Goal: Register for event/course

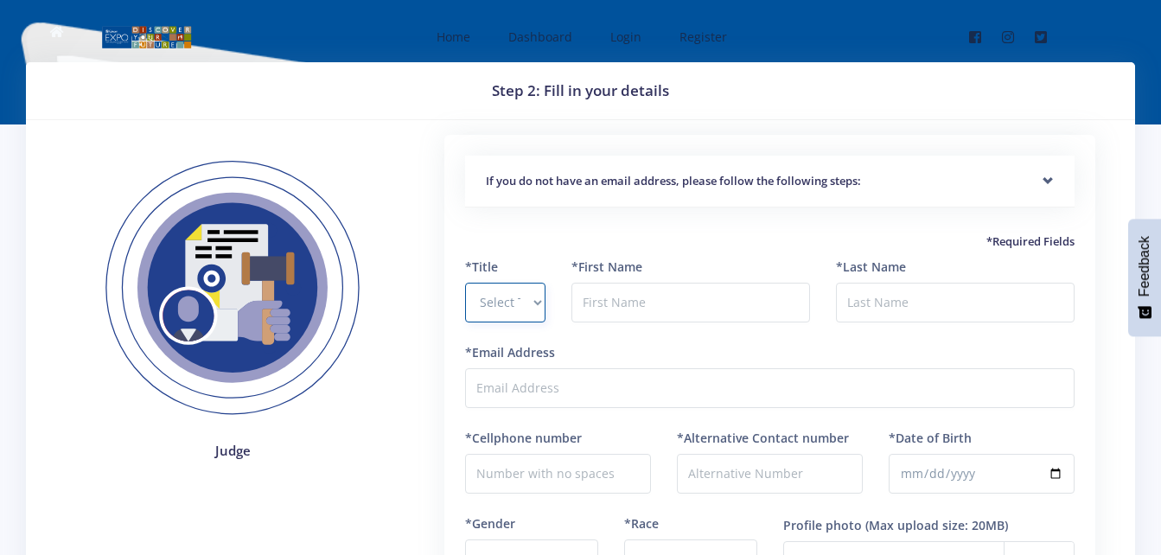
click at [527, 304] on select "Select Title Prof Dr Mr Mrs Ms Other" at bounding box center [505, 303] width 80 height 40
select select "Ms"
click at [465, 283] on select "Select Title Prof Dr Mr Mrs Ms Other" at bounding box center [505, 303] width 80 height 40
click at [619, 311] on input "text" at bounding box center [690, 303] width 239 height 40
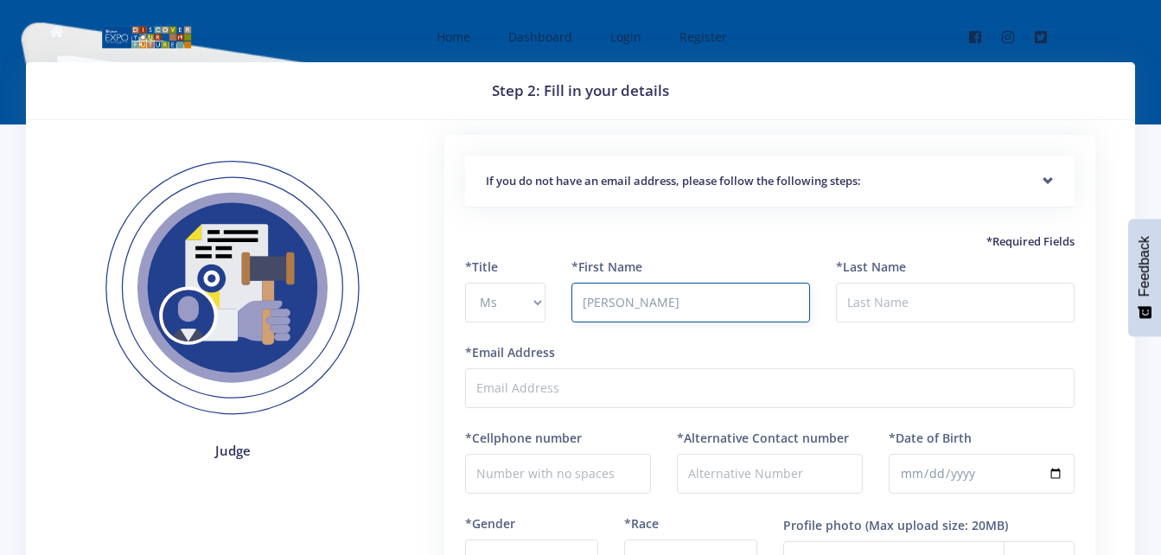
type input "Christne"
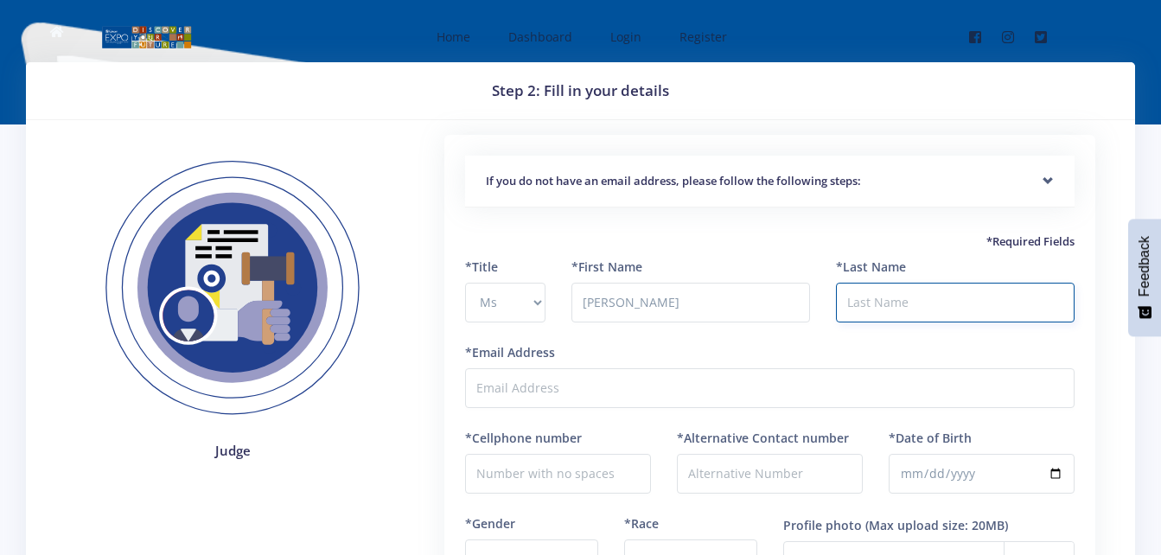
click at [864, 303] on input "*Last Name" at bounding box center [955, 303] width 239 height 40
type input "Mabuza"
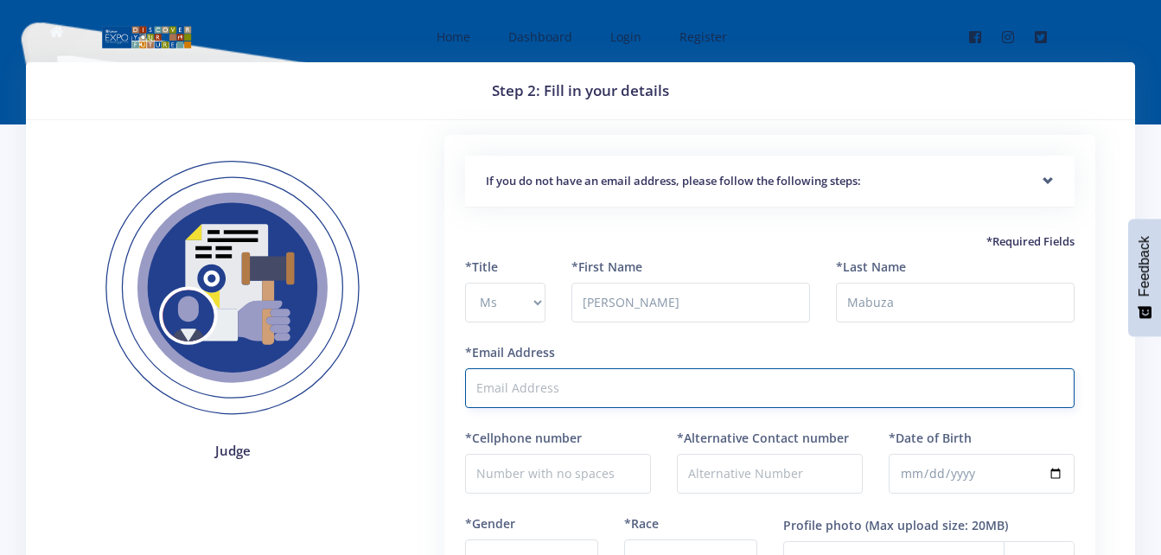
click at [640, 386] on input "*Email Address" at bounding box center [769, 388] width 609 height 40
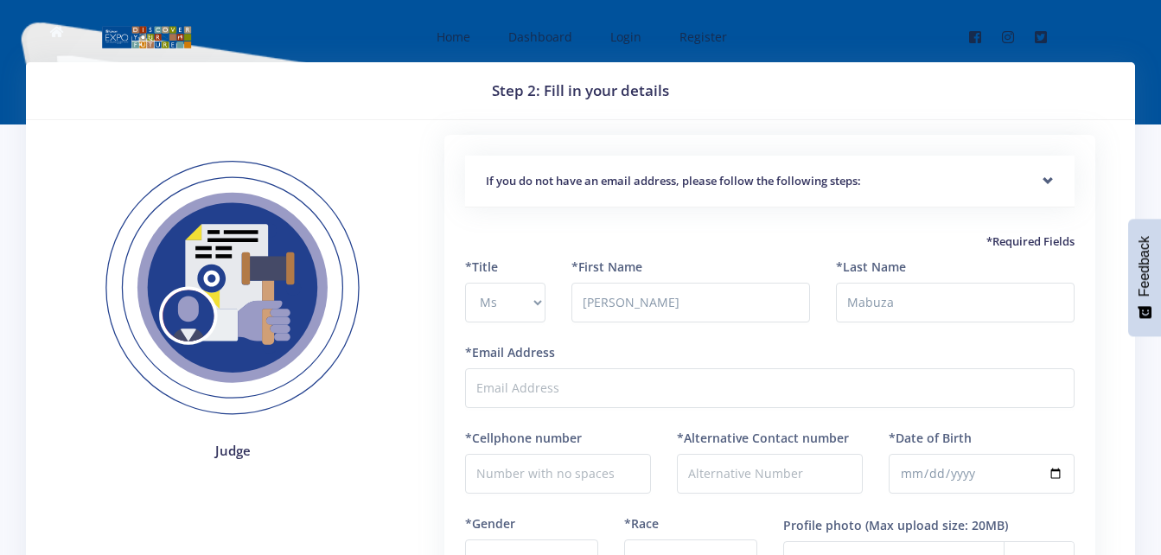
click at [1039, 262] on div "*Last Name Mabuza" at bounding box center [955, 290] width 239 height 65
click at [1037, 269] on div "*Last Name Mabuza" at bounding box center [955, 290] width 239 height 65
click at [1028, 296] on input "Mabuza" at bounding box center [955, 303] width 239 height 40
click at [1046, 242] on h5 "*Required Fields" at bounding box center [769, 241] width 609 height 17
click at [1005, 302] on input "Mabuza" at bounding box center [955, 303] width 239 height 40
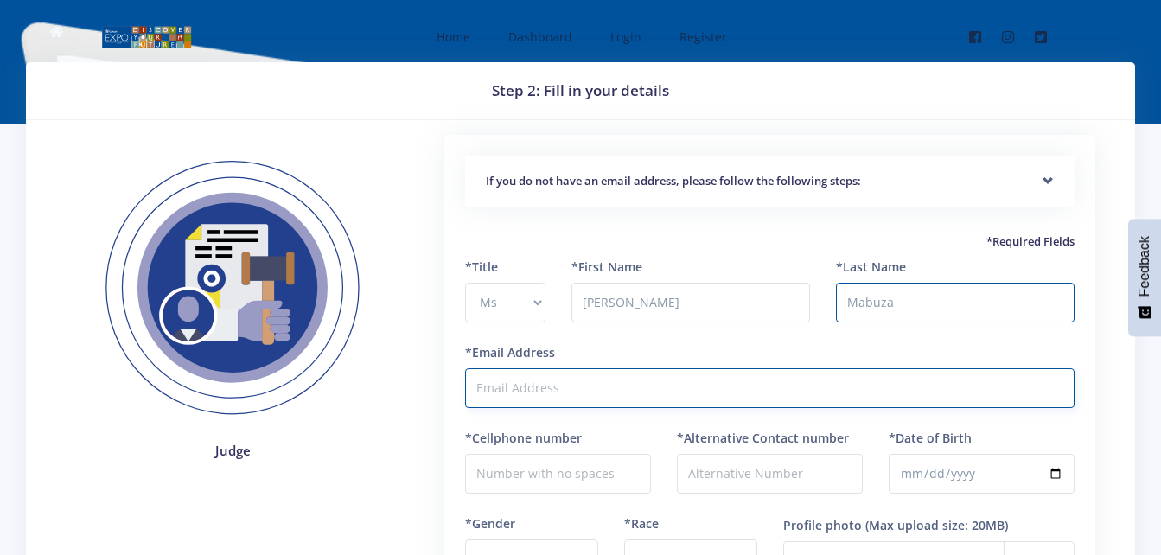
click at [514, 386] on input "*Email Address" at bounding box center [769, 388] width 609 height 40
click at [671, 390] on input "chr" at bounding box center [769, 388] width 609 height 40
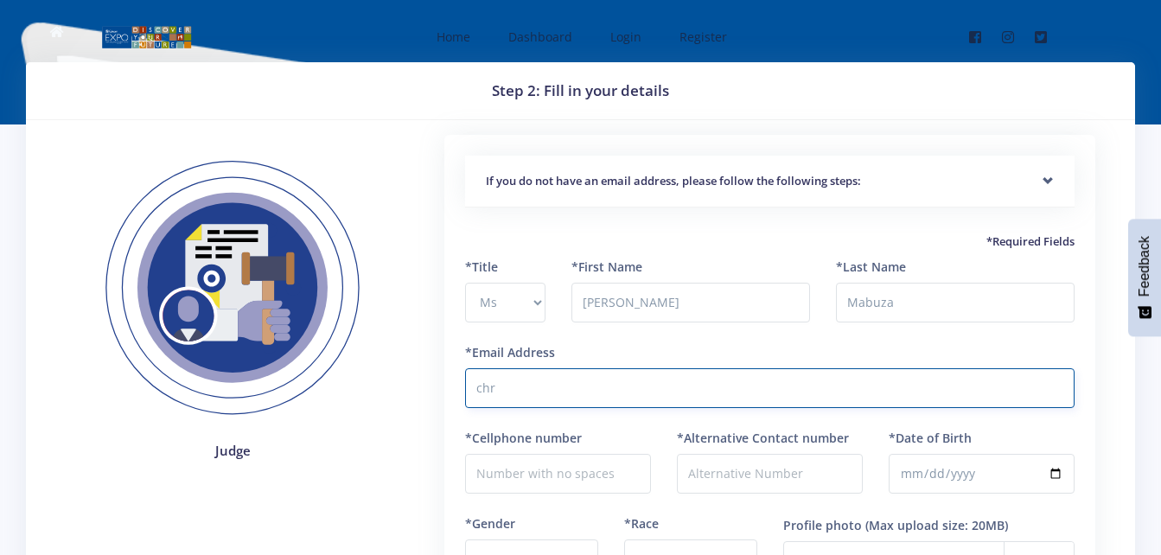
type input "christnemabuza@gmail.com"
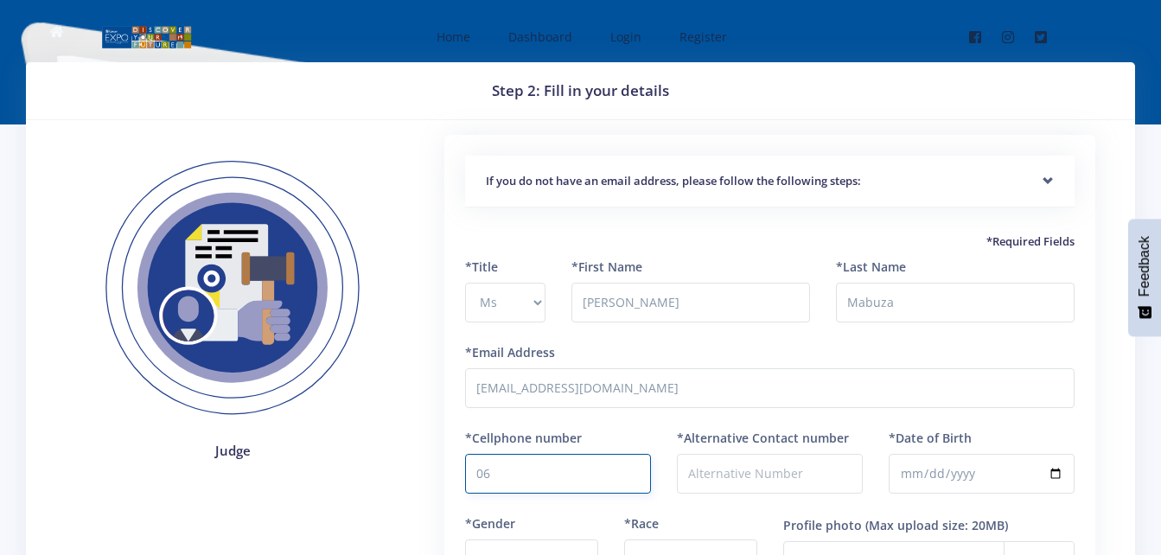
type input "0"
type input "0650791013"
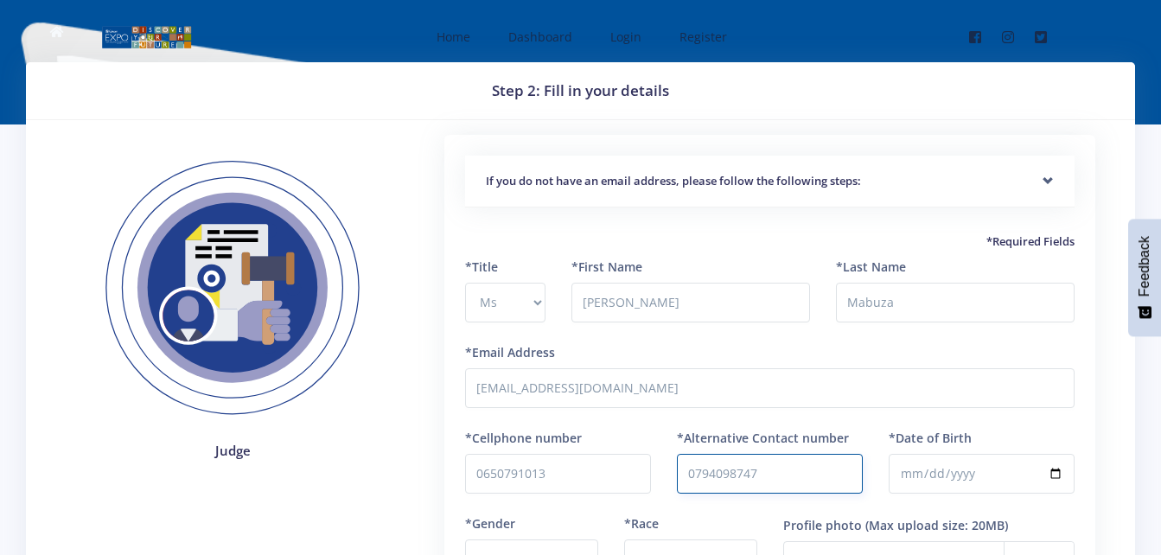
type input "0794098747"
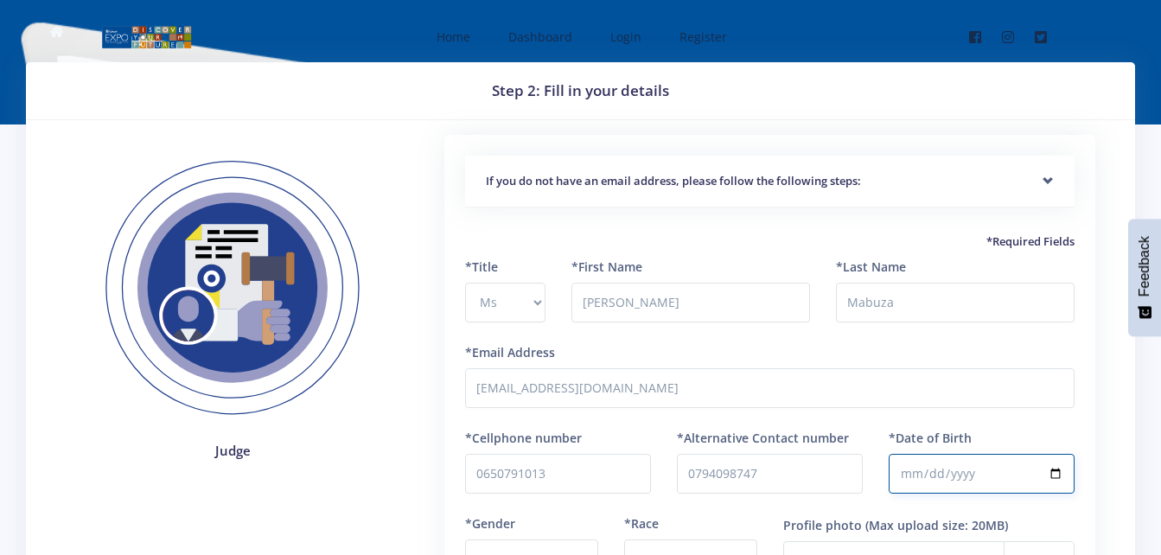
click at [917, 465] on input "*Date of Birth" at bounding box center [982, 474] width 186 height 40
type input "1994-02-05"
click at [917, 465] on input "1994-02-05" at bounding box center [982, 474] width 186 height 40
type input "0005-02-05"
type input "1995-02-05"
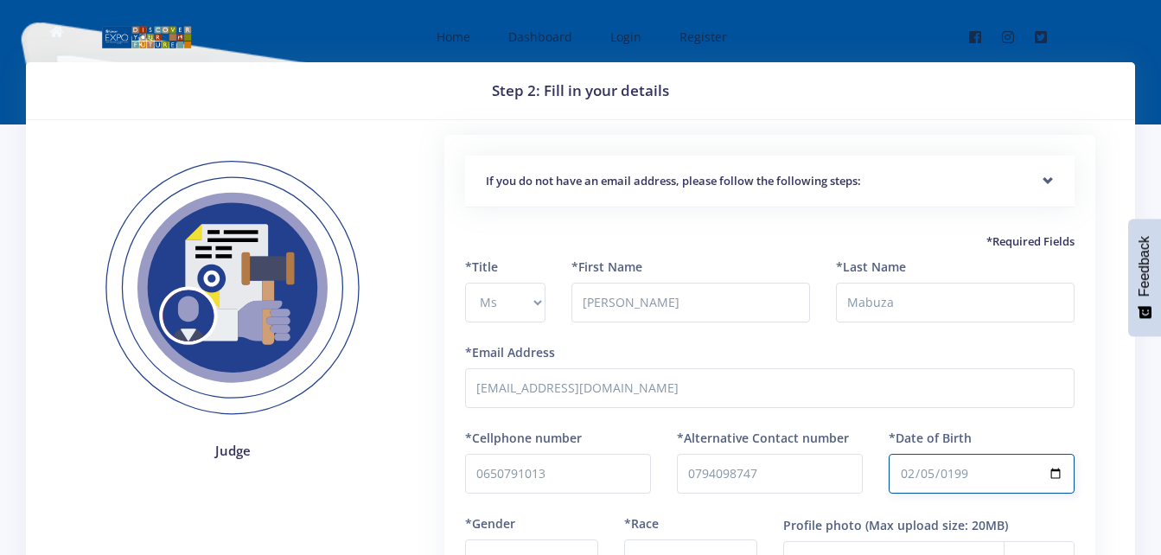
scroll to position [306, 0]
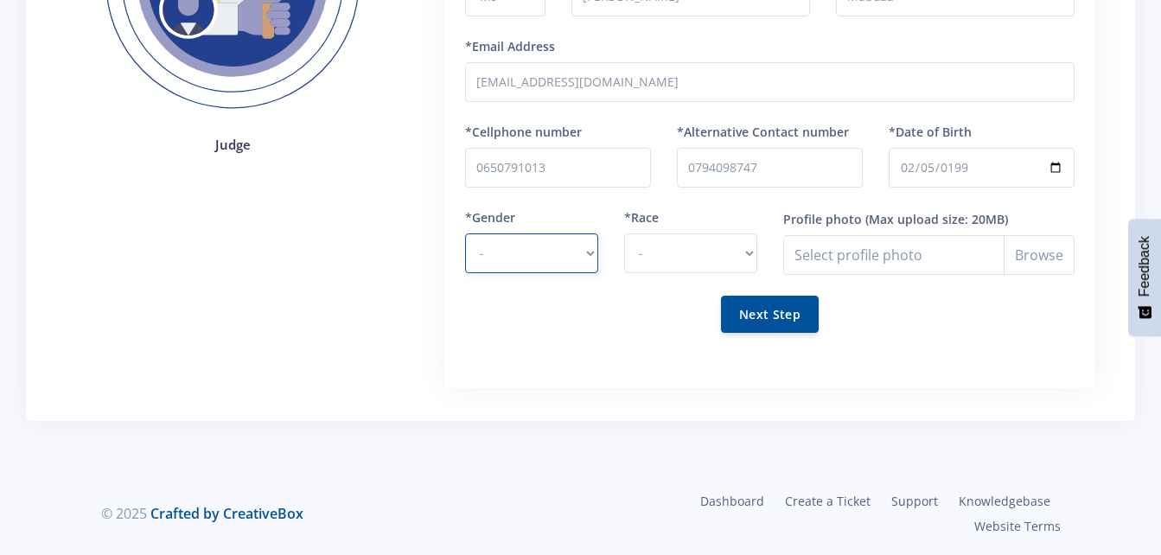
click at [590, 243] on select "- Male Female" at bounding box center [531, 253] width 133 height 40
select select "F"
click at [465, 233] on select "- Male Female" at bounding box center [531, 253] width 133 height 40
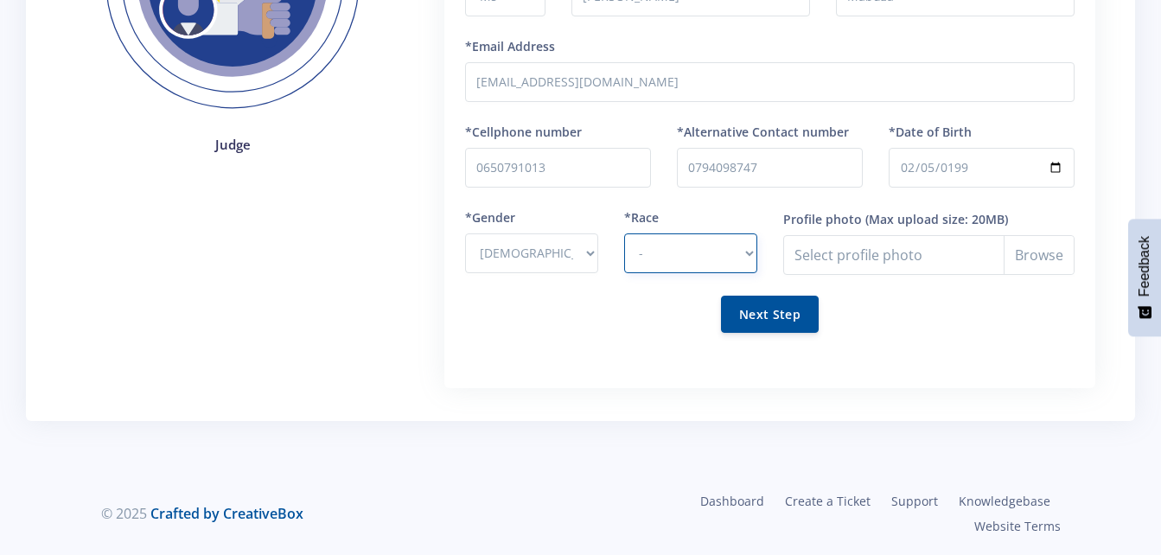
click at [750, 256] on select "- African Asian Coloured Indian White Other" at bounding box center [690, 253] width 133 height 40
select select "African"
click at [624, 233] on select "- African Asian Coloured Indian White Other" at bounding box center [690, 253] width 133 height 40
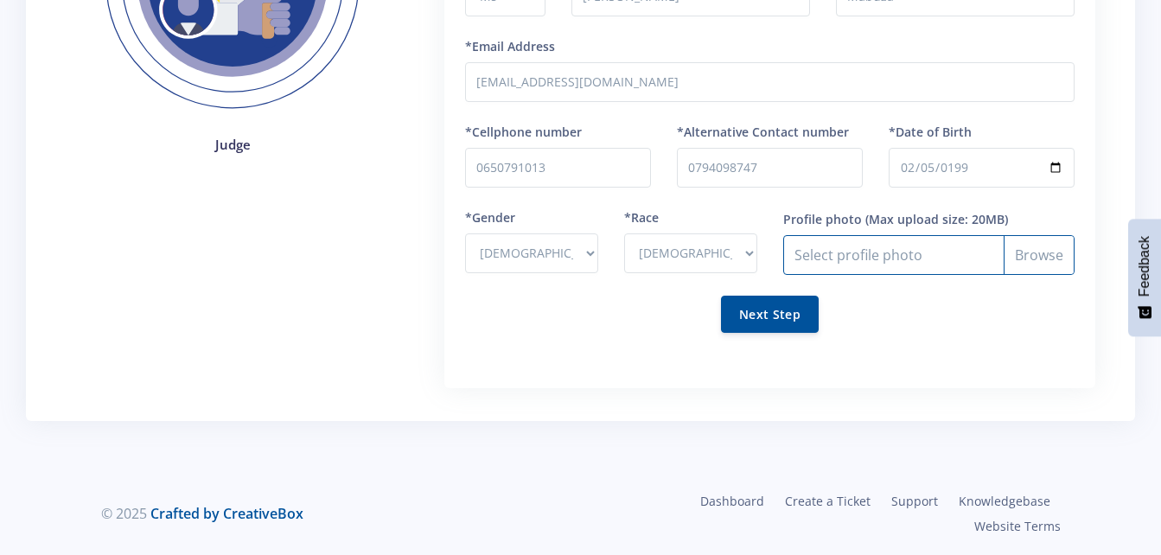
click at [1031, 255] on input "Profile photo" at bounding box center [928, 255] width 291 height 40
drag, startPoint x: 906, startPoint y: 246, endPoint x: 970, endPoint y: 361, distance: 132.3
click at [970, 361] on div "If you do not have an email address, please follow the following steps: Start b…" at bounding box center [769, 108] width 651 height 559
drag, startPoint x: 970, startPoint y: 361, endPoint x: 910, endPoint y: 265, distance: 113.7
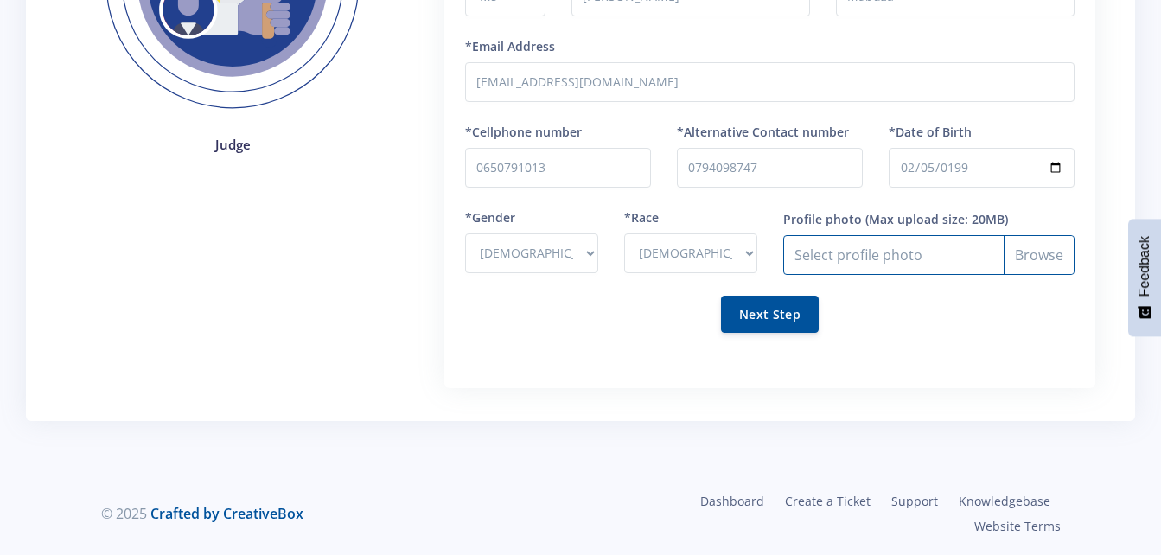
click at [910, 265] on input "Profile photo" at bounding box center [928, 255] width 291 height 40
click at [1022, 255] on input "Profile photo" at bounding box center [928, 255] width 291 height 40
type input "C:\fakepath\profile.jpg"
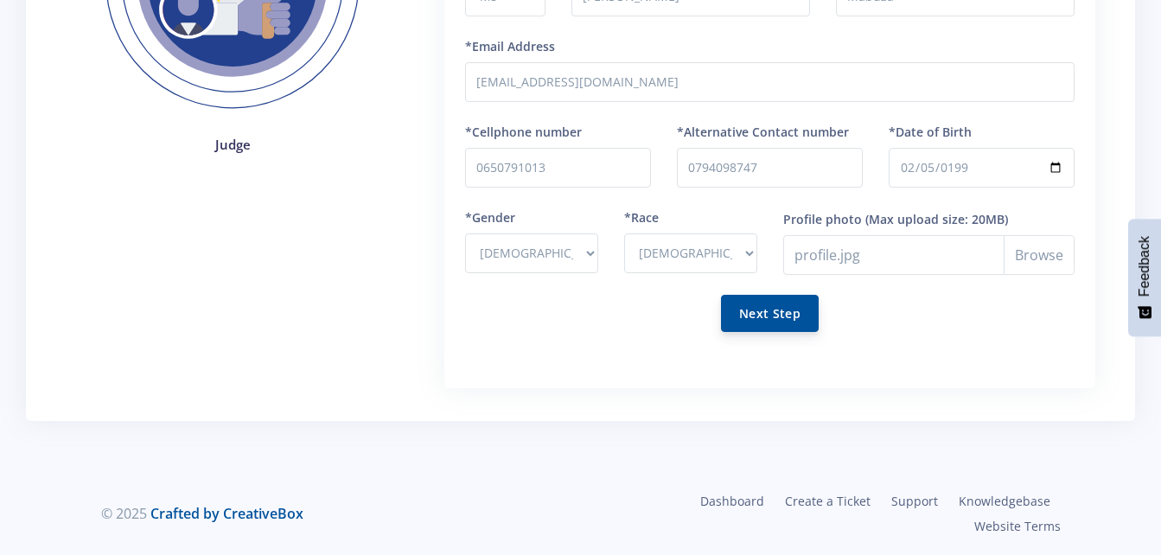
click at [737, 315] on button "Next Step" at bounding box center [770, 313] width 98 height 37
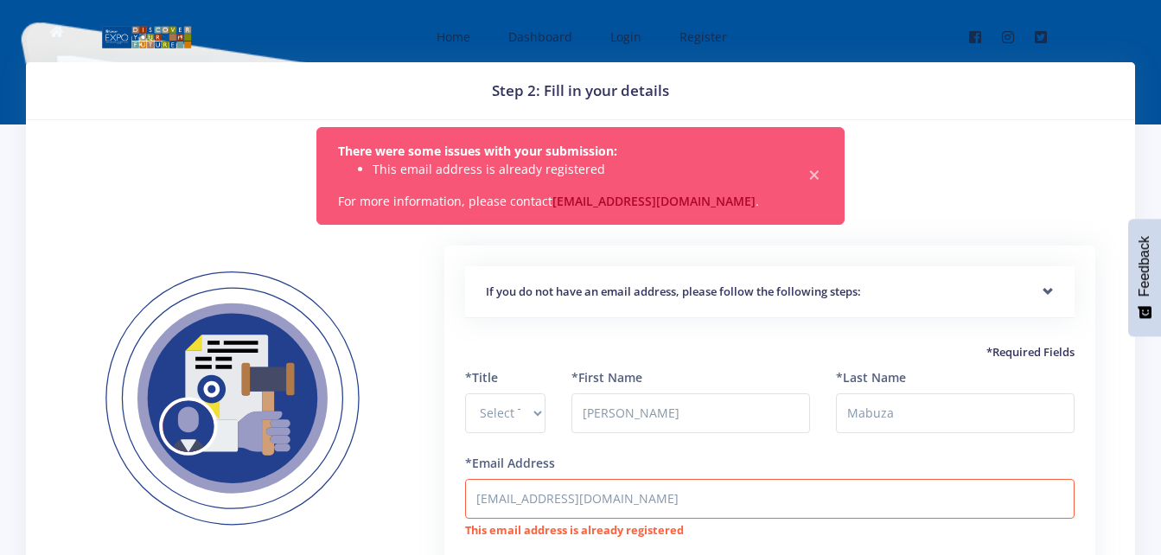
scroll to position [437, 0]
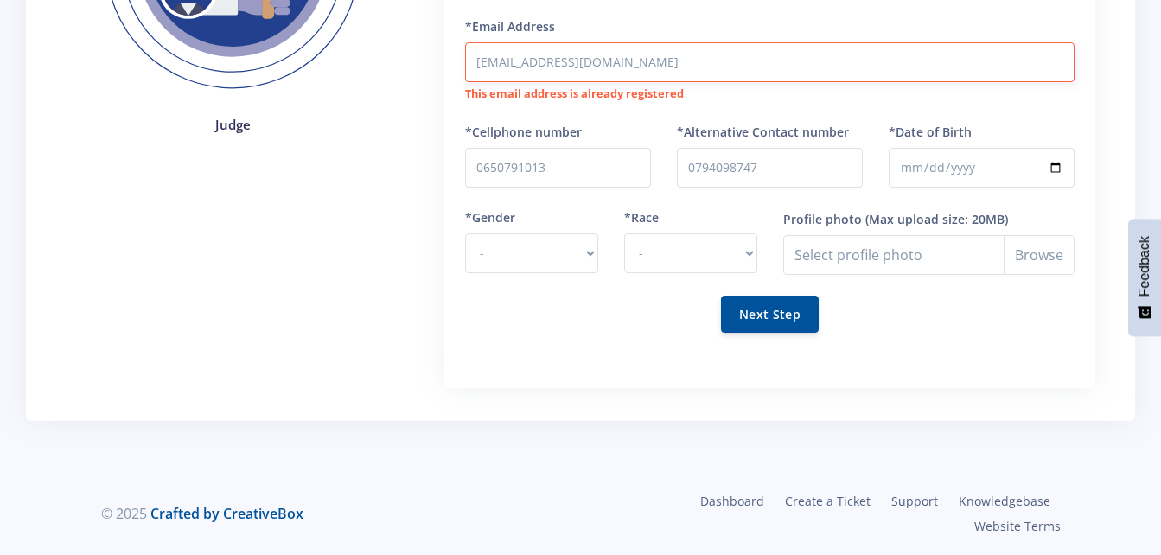
click at [645, 65] on input "christnemabuza@gmail.com" at bounding box center [769, 62] width 609 height 40
type input "c"
type input "serenityworksdev@gmail.com"
click at [714, 213] on div "*Race - African Asian Coloured Indian White Other" at bounding box center [690, 240] width 133 height 65
click at [594, 250] on select "- Male Female" at bounding box center [531, 253] width 133 height 40
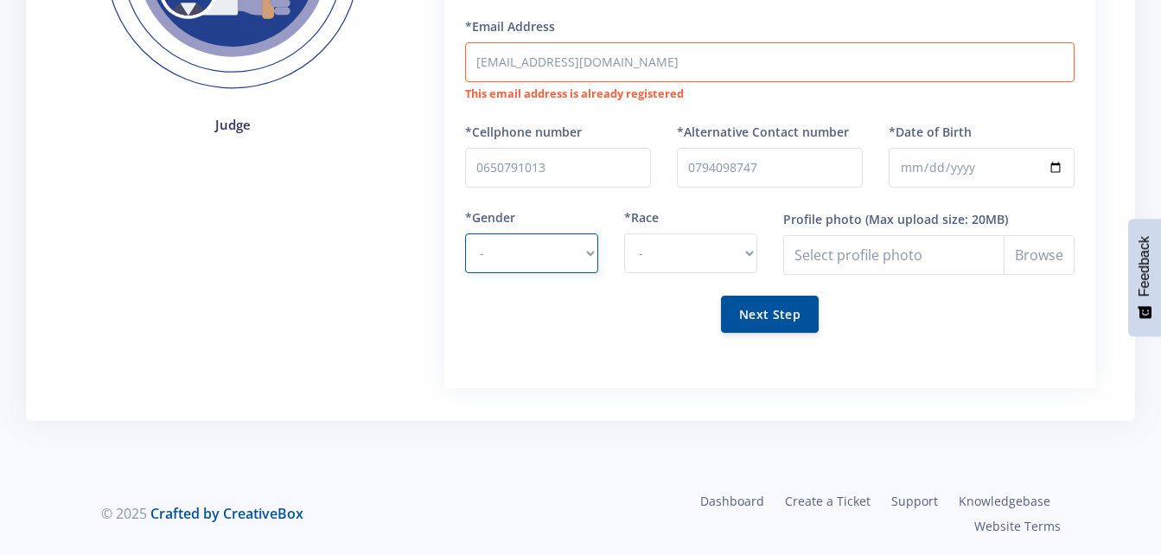
select select "F"
click at [465, 233] on select "- Male Female" at bounding box center [531, 253] width 133 height 40
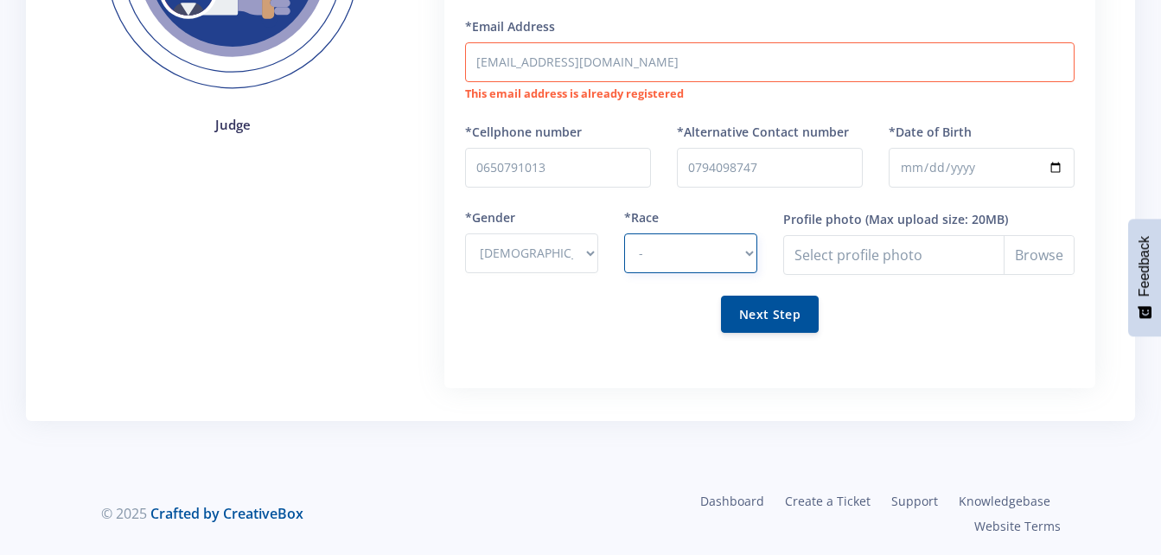
click at [745, 256] on select "- African Asian Coloured Indian White Other" at bounding box center [690, 253] width 133 height 40
select select "African"
click at [624, 233] on select "- African Asian Coloured Indian White Other" at bounding box center [690, 253] width 133 height 40
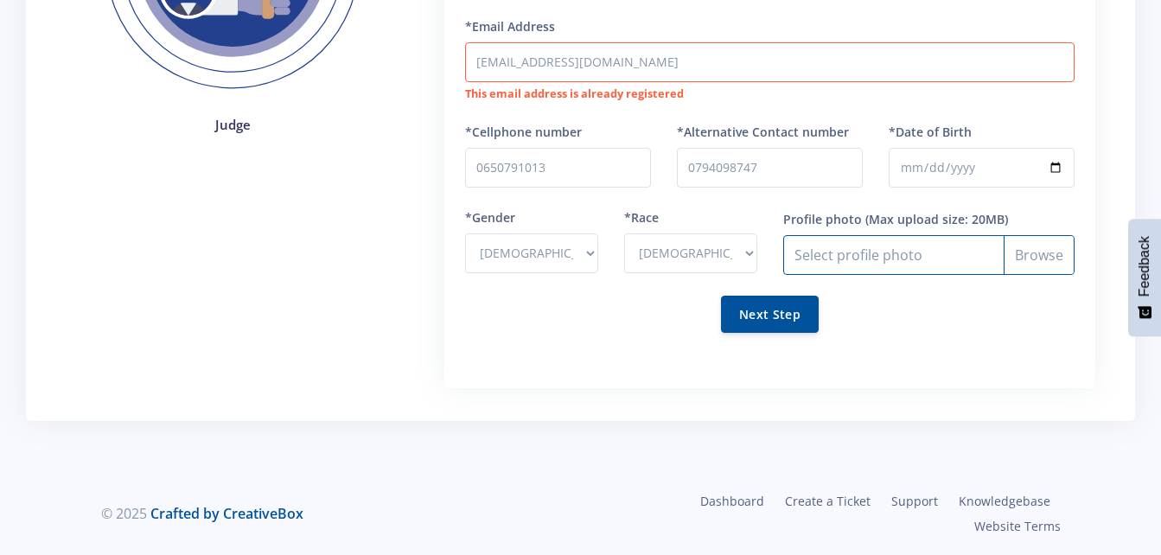
click at [1051, 253] on input "Profile photo" at bounding box center [928, 255] width 291 height 40
type input "C:\fakepath\profile.jpg"
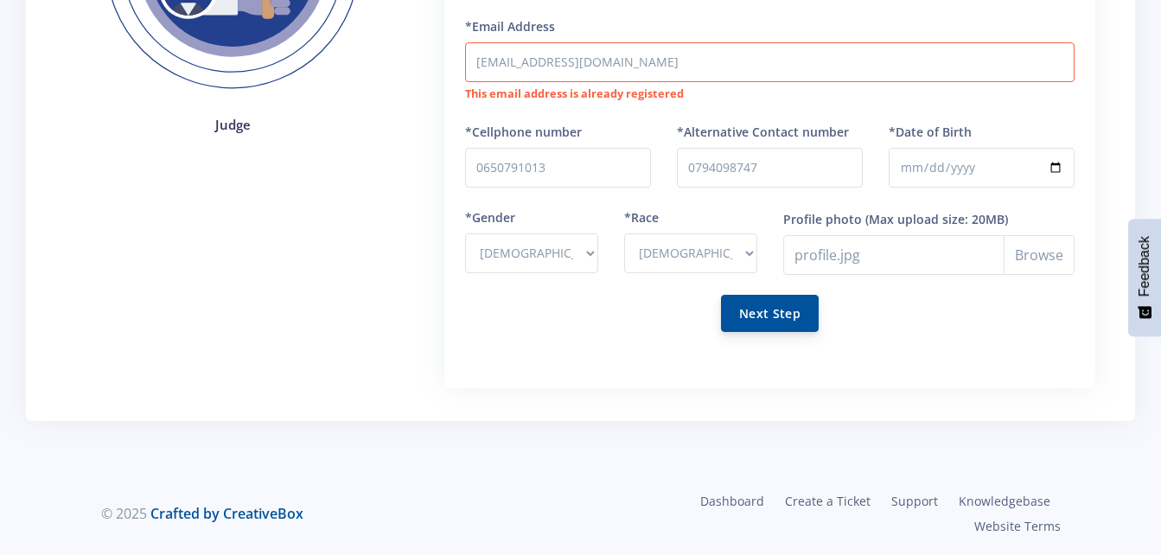
click at [761, 316] on button "Next Step" at bounding box center [770, 313] width 98 height 37
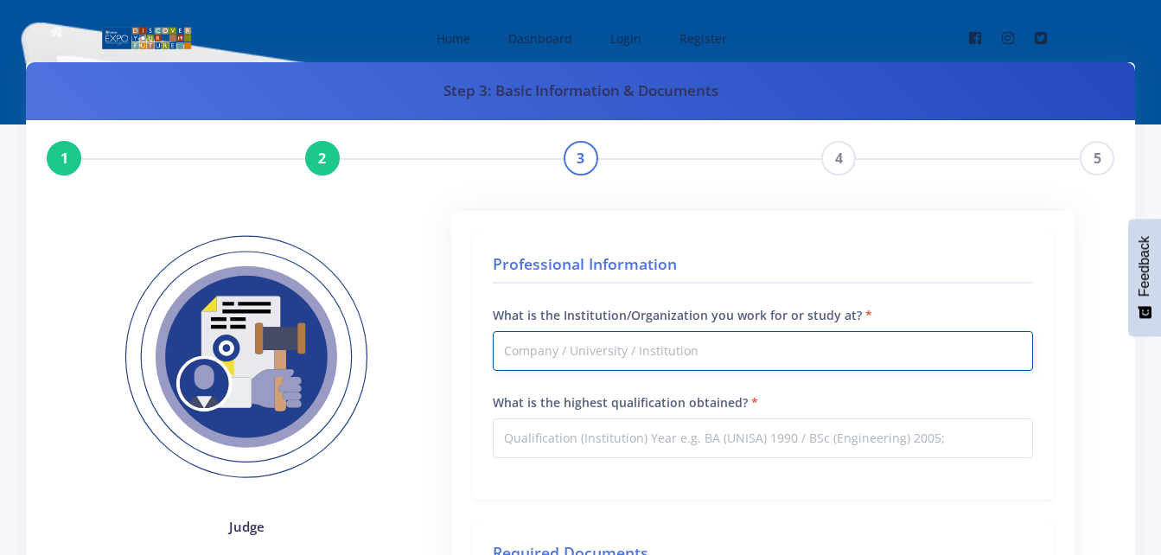
click at [549, 360] on input "What is the Institution/Organization you work for or study at?" at bounding box center [763, 351] width 540 height 40
type input "[PERSON_NAME][GEOGRAPHIC_DATA]"
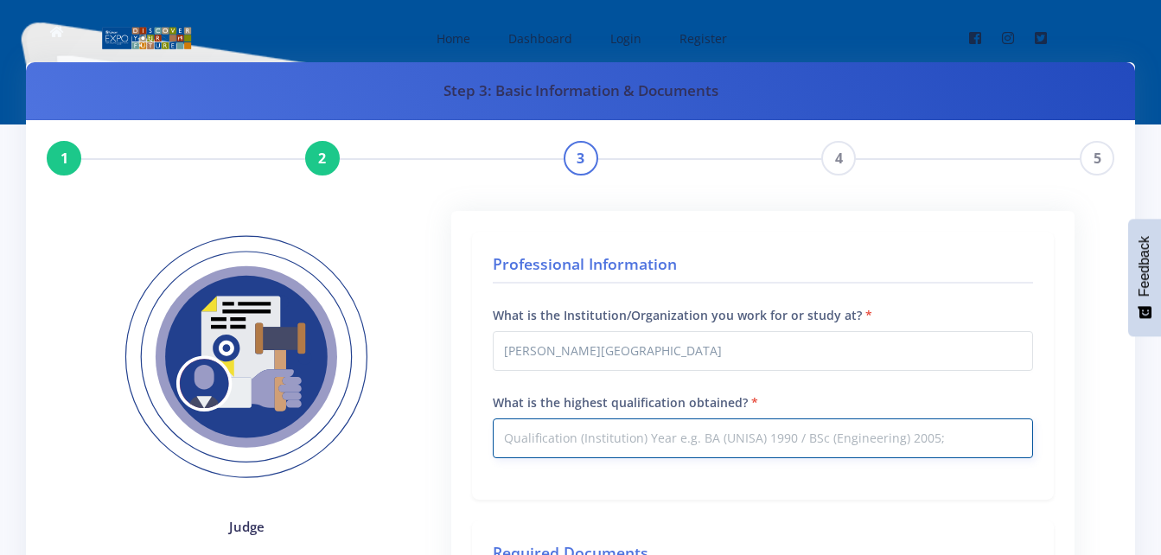
click at [590, 443] on input "What is the highest qualification obtained?" at bounding box center [763, 438] width 540 height 40
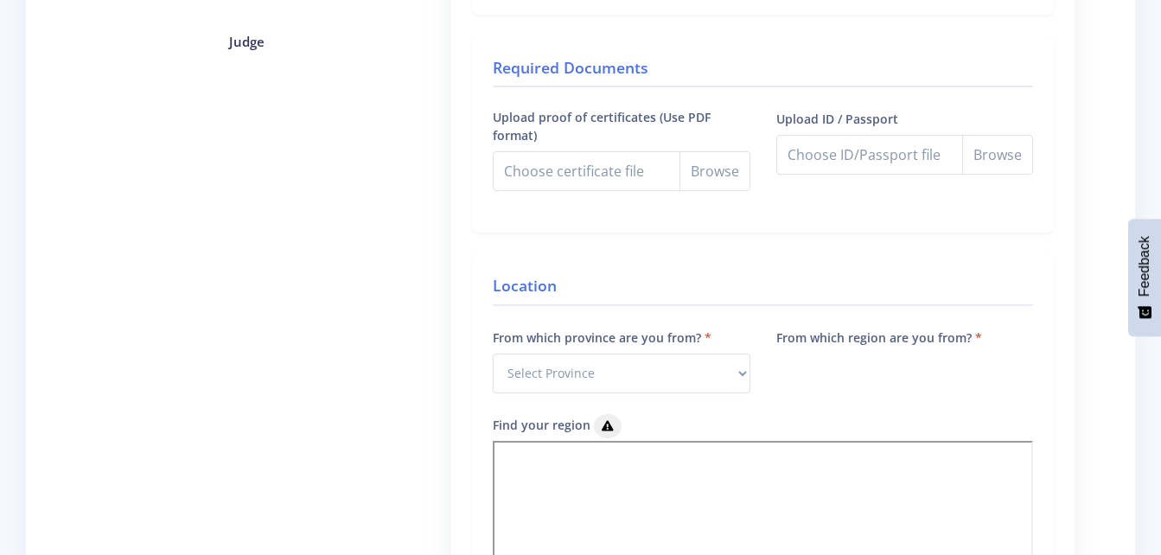
scroll to position [430, 0]
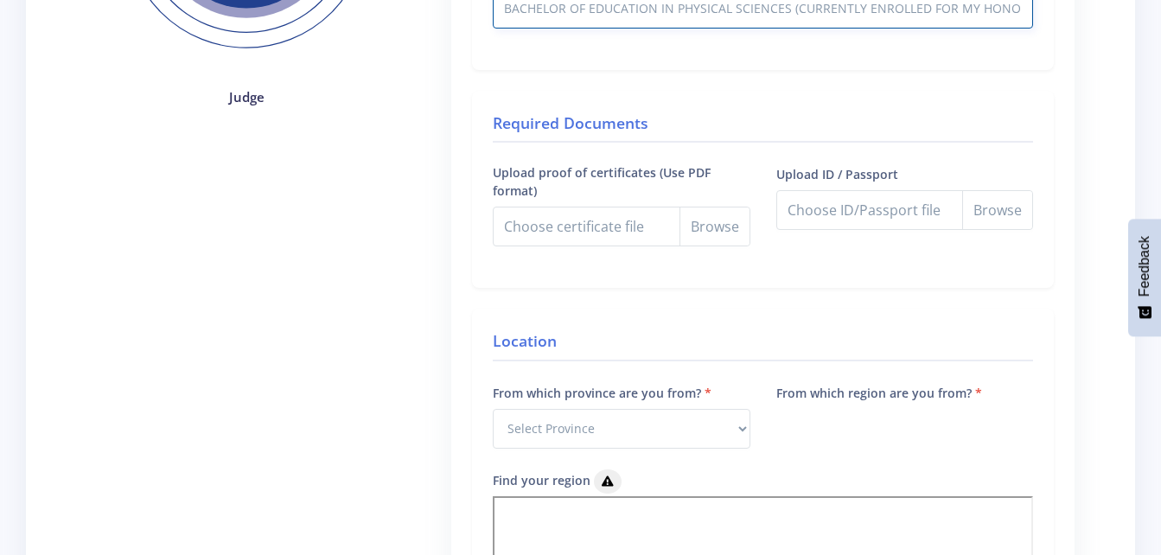
type input "BACHELOR OF EDUCATION IN PHYSICAL SCIENCES (CURRENTLY ENROLLED FOR MY HONORS)"
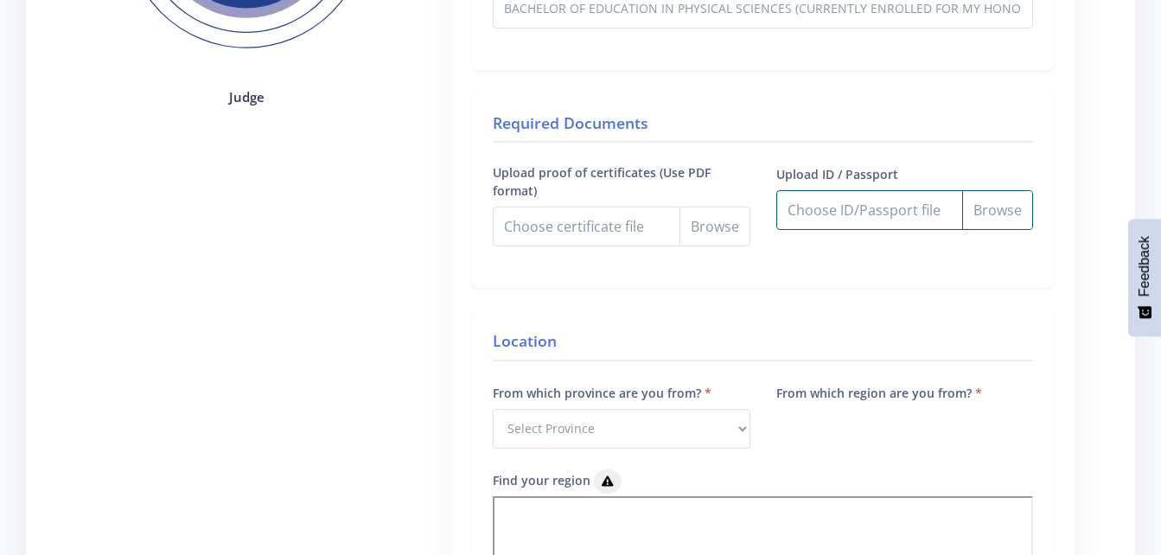
click at [1009, 209] on input "Upload ID / Passport" at bounding box center [904, 210] width 257 height 40
click at [776, 190] on input "Upload ID / Passport" at bounding box center [904, 210] width 257 height 40
type input "C:\fakepath\DOC-20250203-WA0018..pdf"
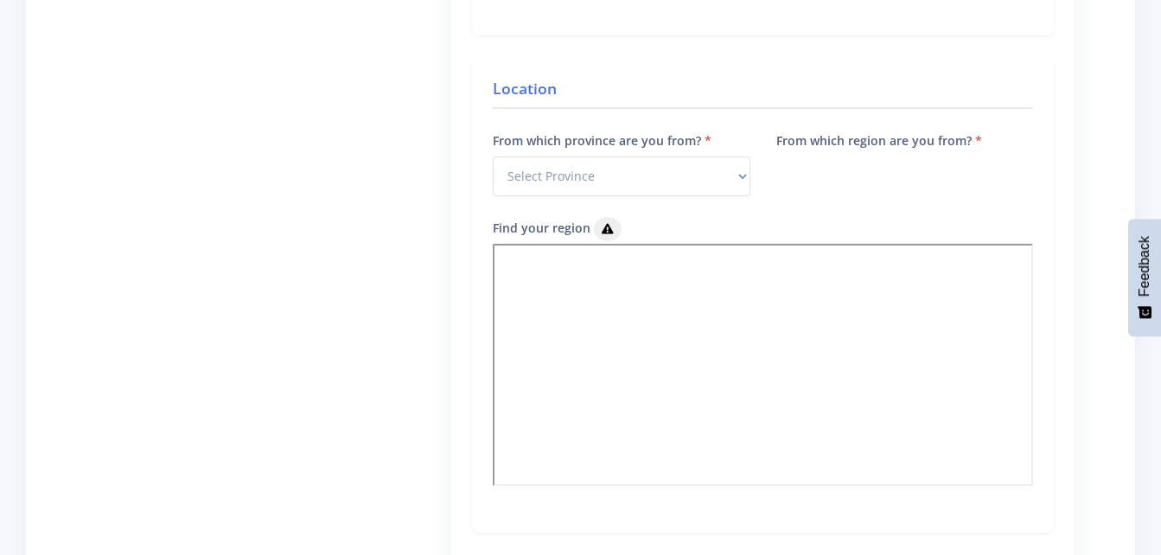
scroll to position [706, 0]
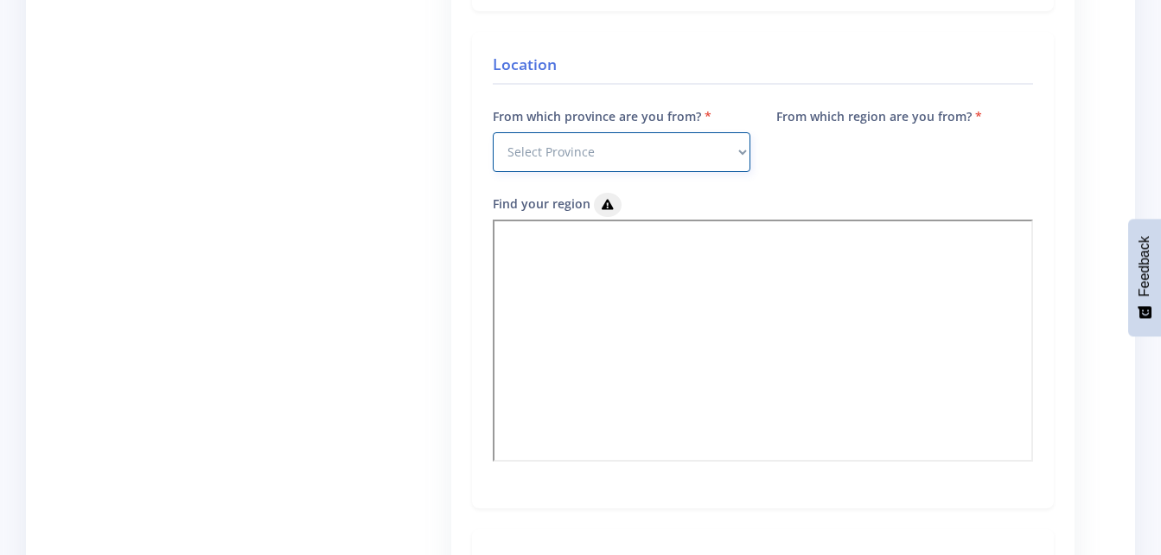
click at [715, 144] on select "Select Province [GEOGRAPHIC_DATA] [GEOGRAPHIC_DATA] [GEOGRAPHIC_DATA] [GEOGRAPH…" at bounding box center [621, 152] width 257 height 40
select select "9"
click at [493, 132] on select "Select Province [GEOGRAPHIC_DATA] [GEOGRAPHIC_DATA] [GEOGRAPHIC_DATA] [GEOGRAPH…" at bounding box center [621, 152] width 257 height 40
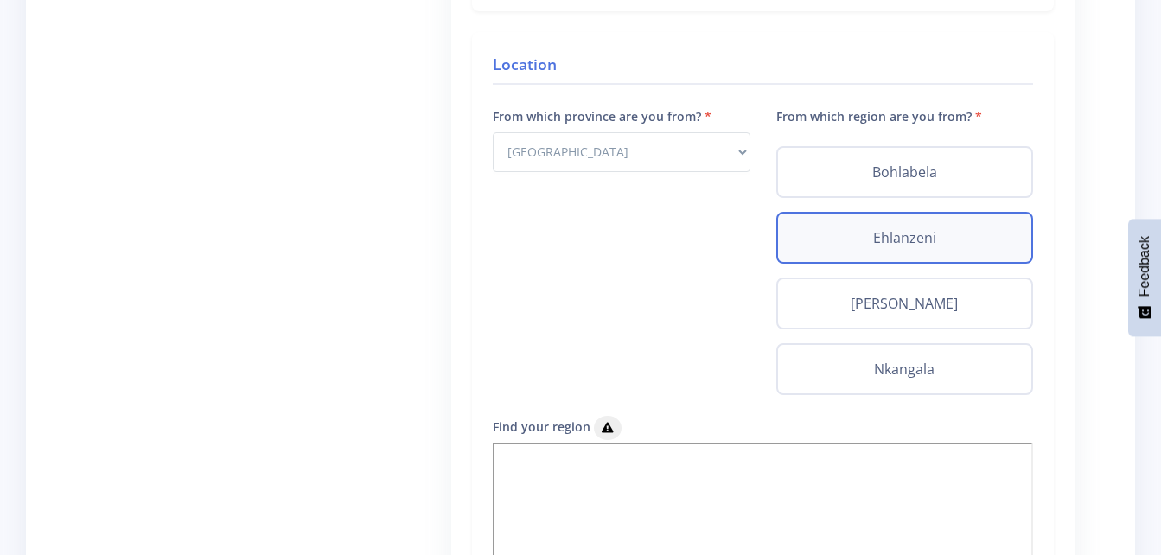
click at [926, 231] on label "Ehlanzeni" at bounding box center [905, 237] width 226 height 21
click at [803, 231] on input "Ehlanzeni" at bounding box center [797, 232] width 11 height 11
radio input "true"
click at [926, 229] on label "Ehlanzeni" at bounding box center [905, 237] width 226 height 21
click at [803, 229] on input "Ehlanzeni" at bounding box center [797, 232] width 11 height 11
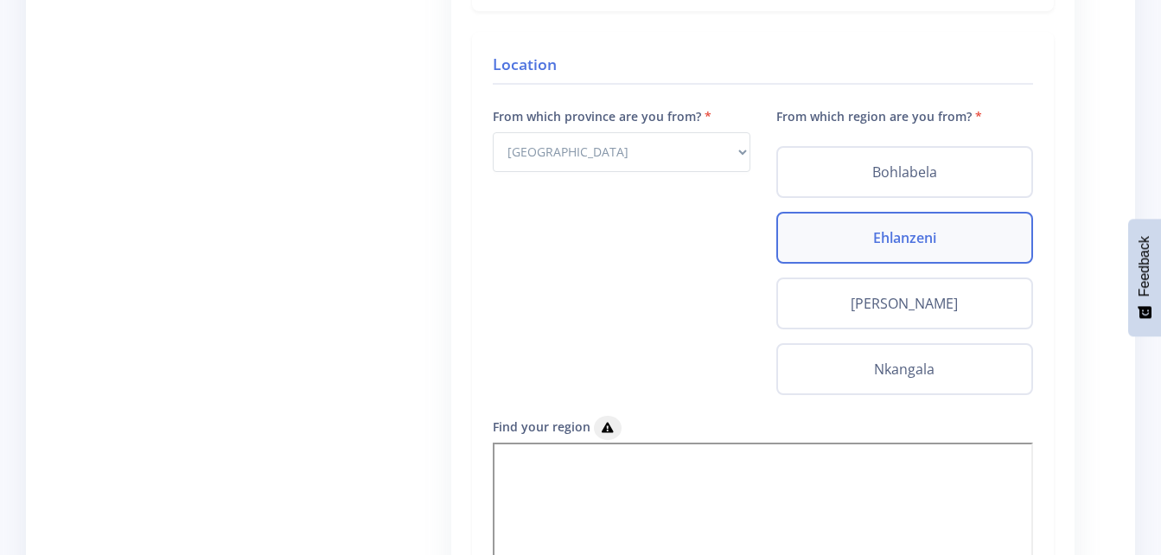
click at [896, 237] on label "Ehlanzeni" at bounding box center [905, 237] width 226 height 21
click at [803, 237] on input "Ehlanzeni" at bounding box center [797, 232] width 11 height 11
click at [1071, 258] on div "Professional Information What is the Institution/Organization you work for or s…" at bounding box center [762, 382] width 623 height 1754
click at [919, 233] on label "Ehlanzeni" at bounding box center [905, 237] width 226 height 21
click at [803, 233] on input "Ehlanzeni" at bounding box center [797, 232] width 11 height 11
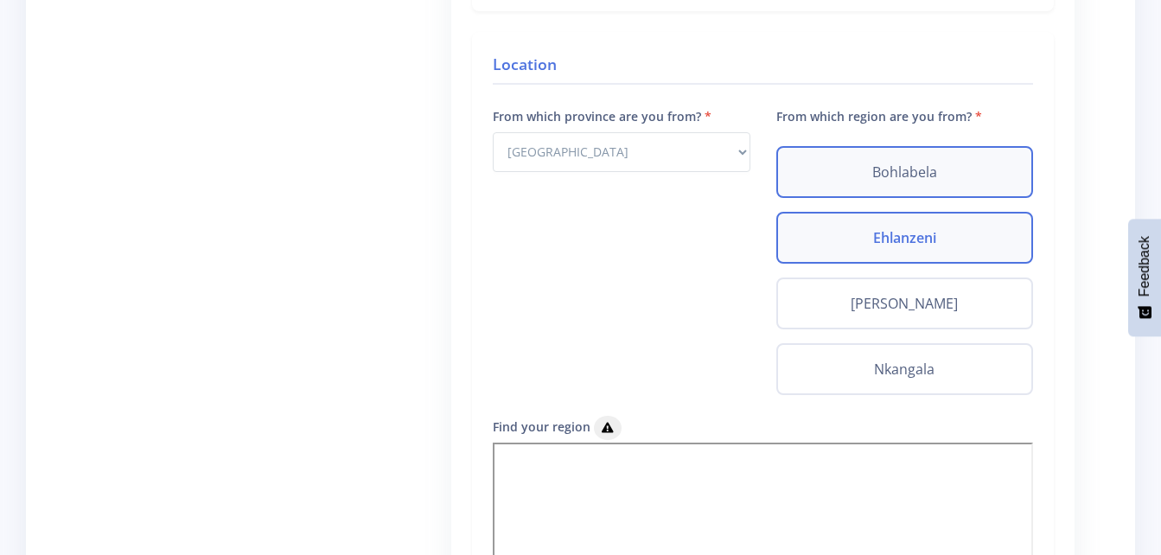
click at [926, 193] on div "Bohlabela" at bounding box center [904, 172] width 257 height 52
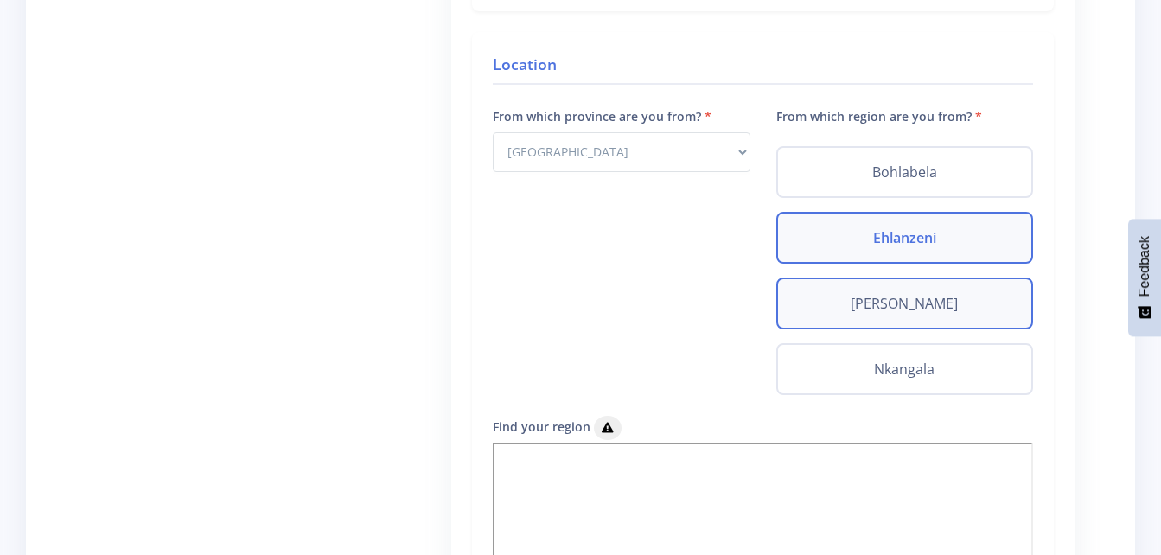
click at [886, 284] on div "Gert Sibande" at bounding box center [904, 303] width 257 height 52
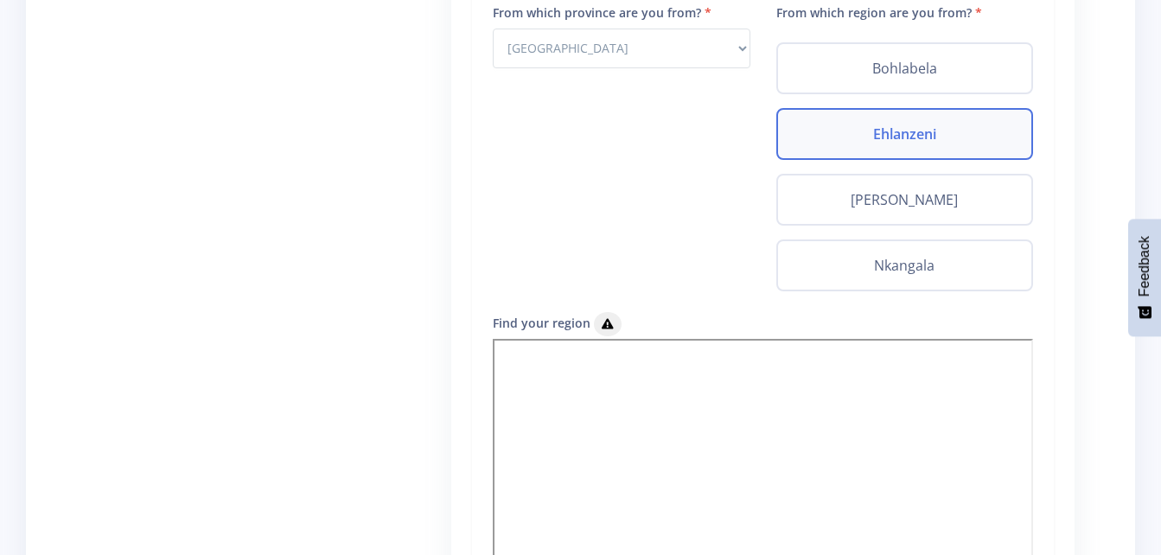
scroll to position [845, 0]
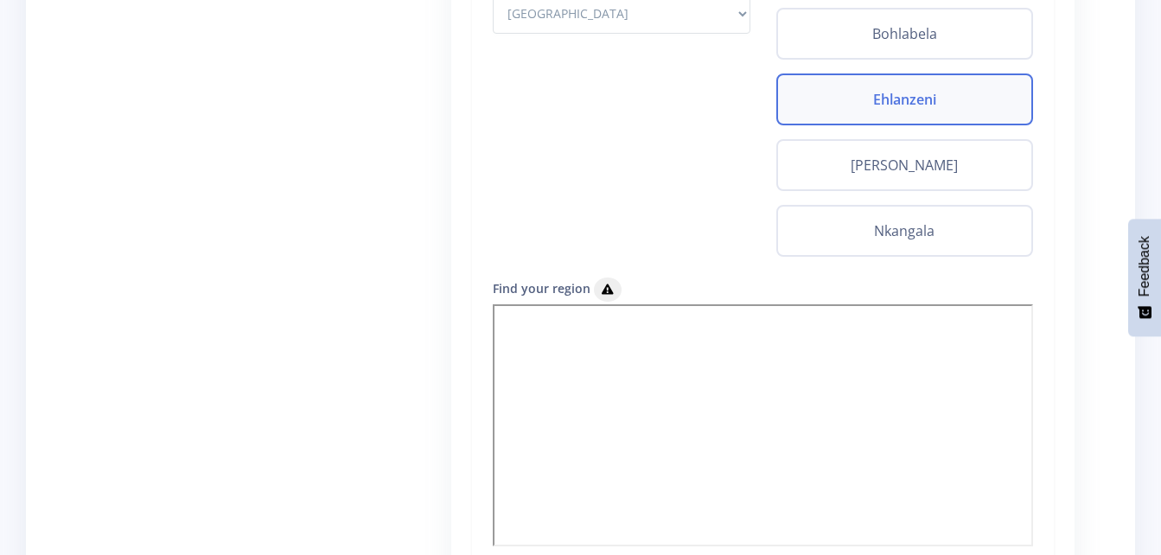
click at [996, 113] on div "Ehlanzeni" at bounding box center [904, 99] width 257 height 52
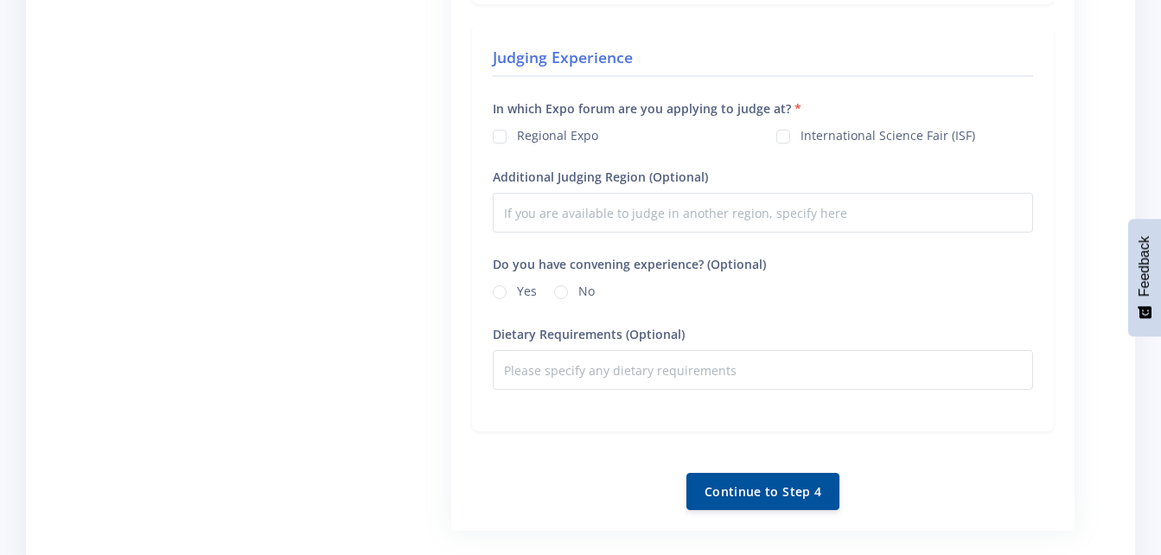
scroll to position [1468, 0]
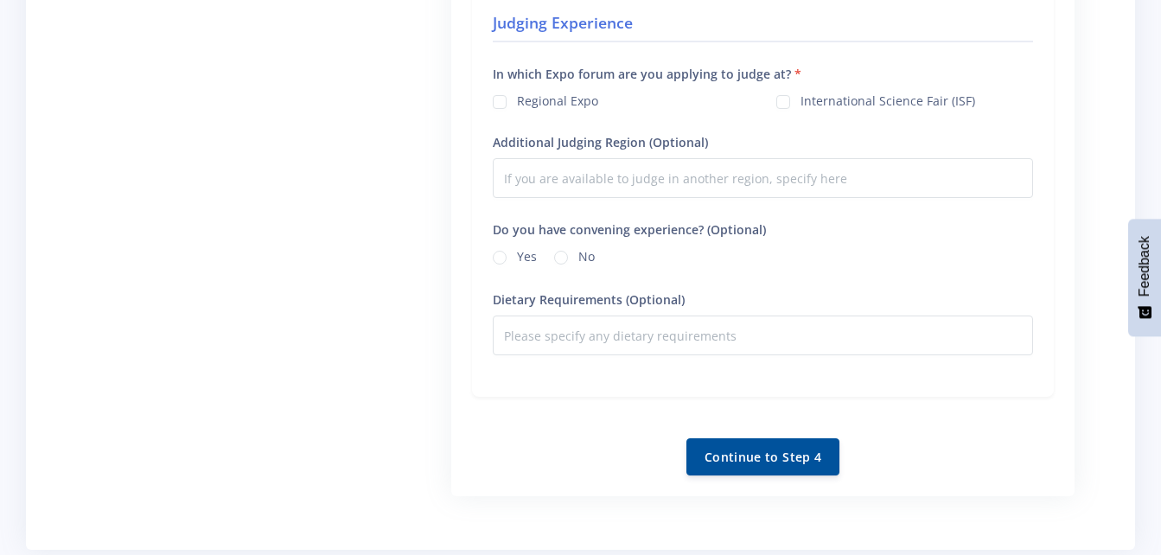
click at [590, 96] on label "Regional Expo" at bounding box center [557, 99] width 81 height 14
click at [528, 96] on input "Regional Expo" at bounding box center [522, 95] width 11 height 11
checkbox input "true"
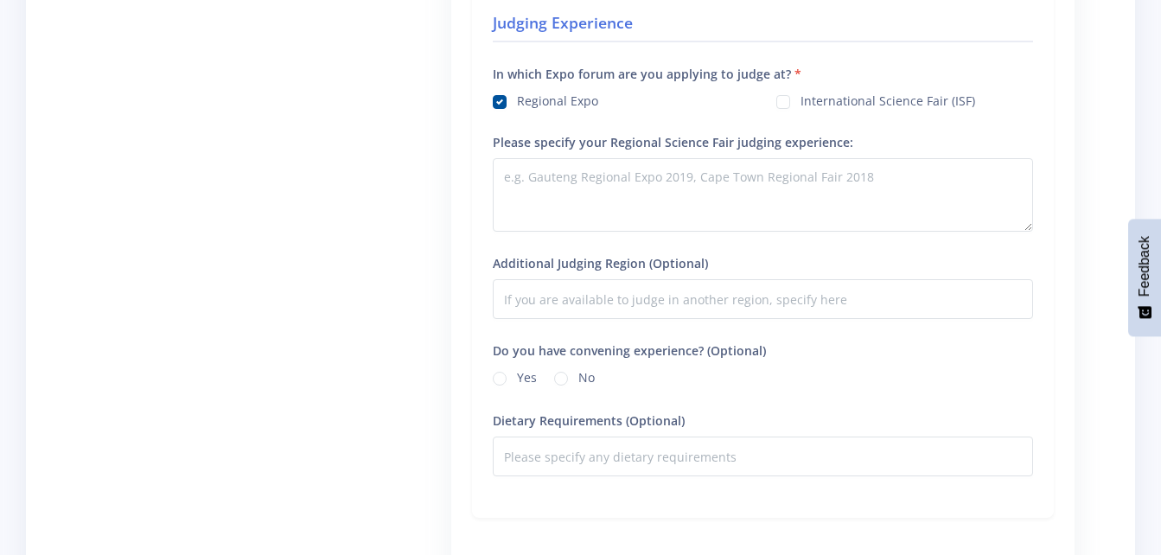
click at [860, 105] on label "International Science Fair (ISF)" at bounding box center [888, 99] width 175 height 14
click at [812, 101] on input "International Science Fair (ISF)" at bounding box center [806, 95] width 11 height 11
checkbox input "true"
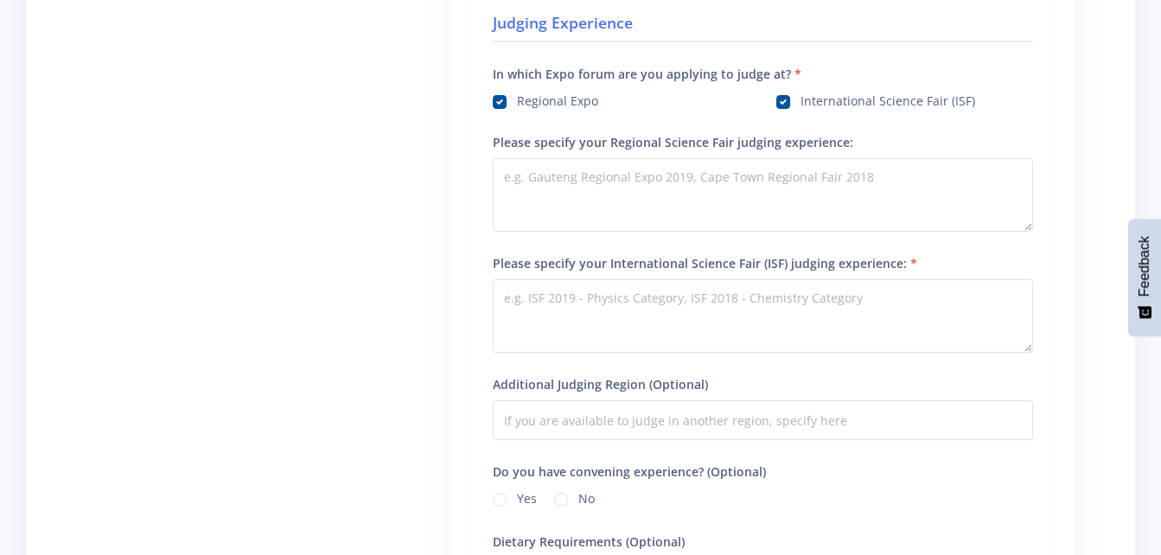
click at [517, 100] on label "Regional Expo" at bounding box center [557, 99] width 81 height 14
click at [517, 100] on input "Regional Expo" at bounding box center [522, 95] width 11 height 11
checkbox input "false"
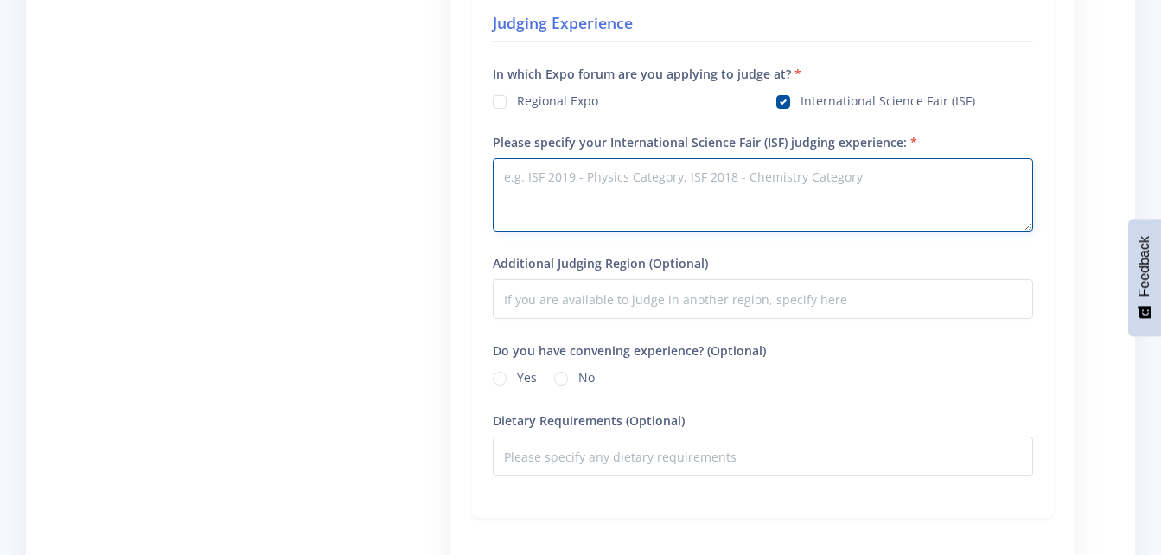
click at [566, 178] on textarea "Please specify your International Science Fair (ISF) judging experience:" at bounding box center [763, 194] width 540 height 73
type textarea "I WILL BE JUDGING FOR THE FIRST TIME AT THE ISF but i have been a consistent re…"
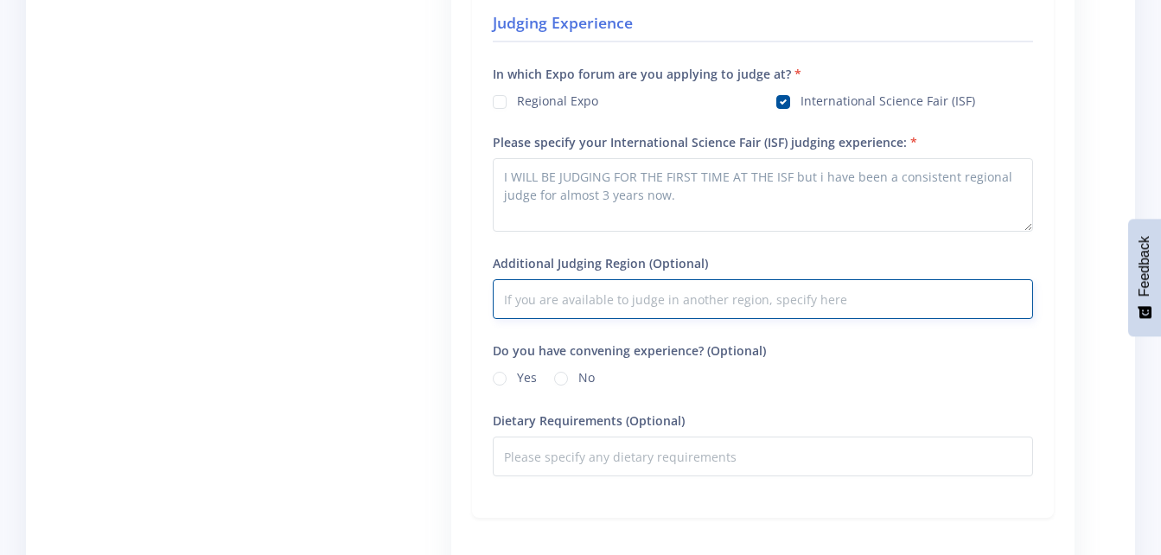
click at [635, 303] on input "Additional Judging Region (Optional)" at bounding box center [763, 299] width 540 height 40
click at [755, 298] on input "Additional Judging Region (Optional)" at bounding box center [763, 299] width 540 height 40
type input "i am available"
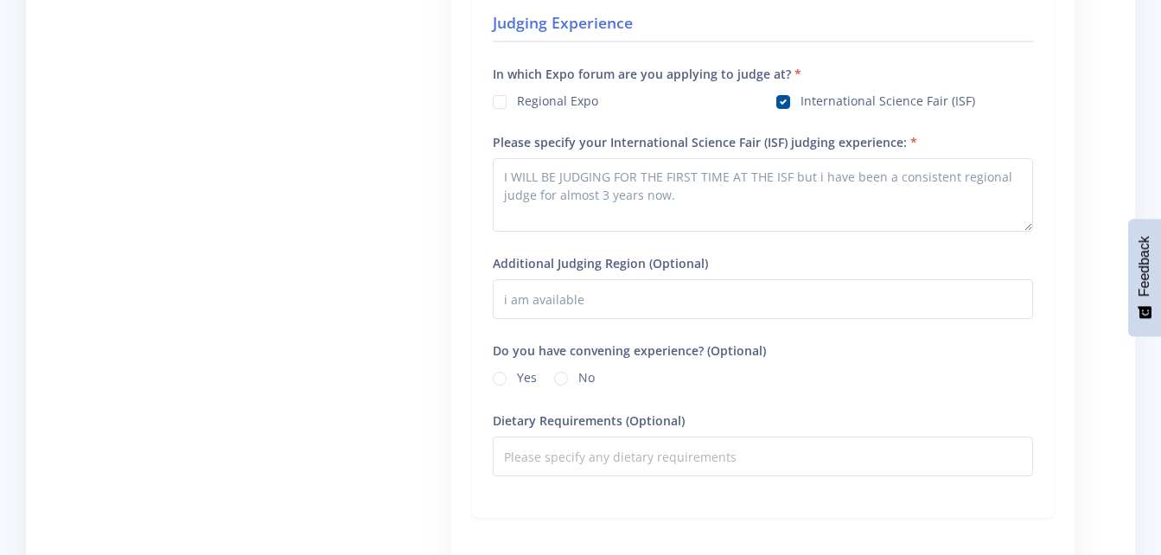
click at [535, 381] on label "Yes" at bounding box center [527, 375] width 20 height 14
click at [528, 380] on input "Yes" at bounding box center [522, 373] width 11 height 11
radio input "true"
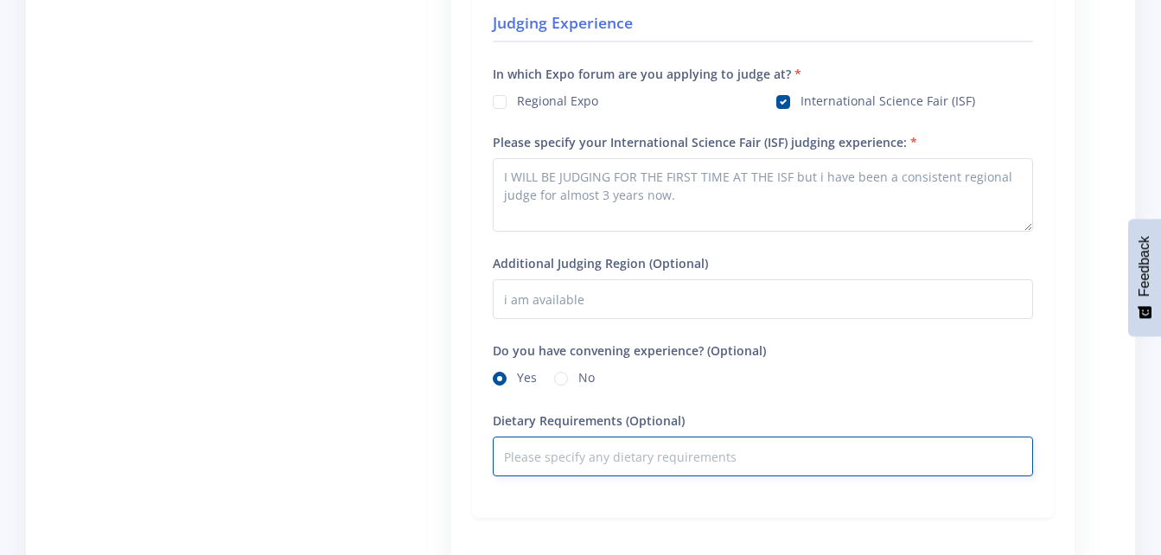
click at [608, 466] on input "Dietary Requirements (Optional)" at bounding box center [763, 457] width 540 height 40
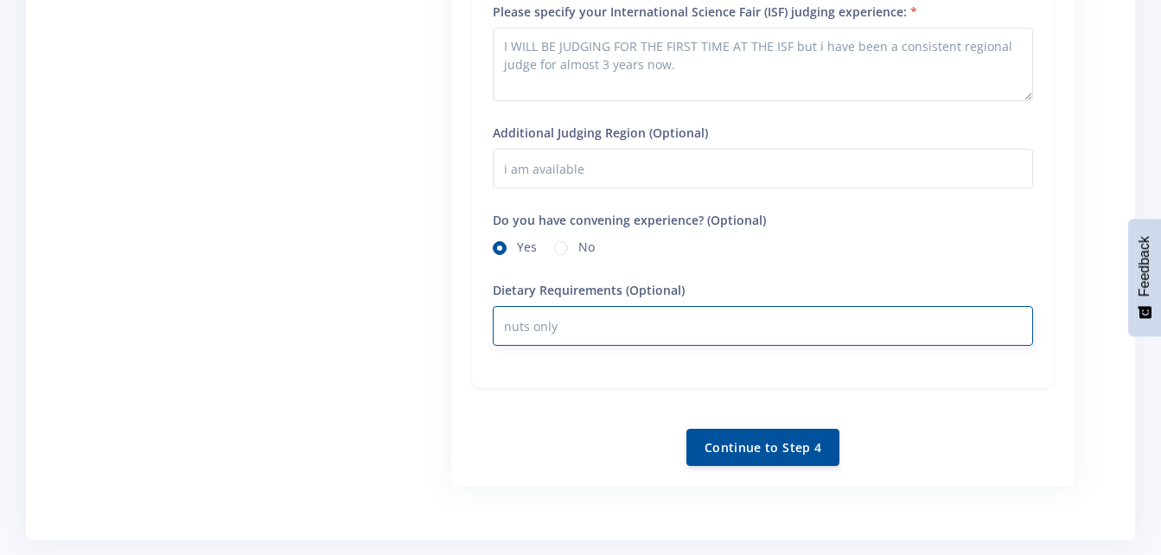
scroll to position [1718, 0]
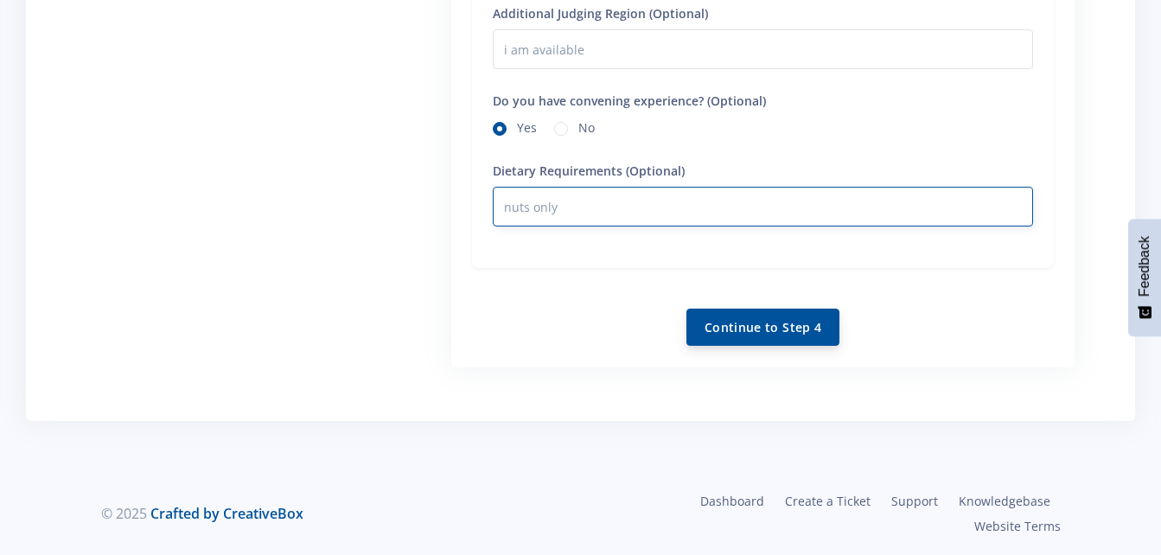
type input "nuts only"
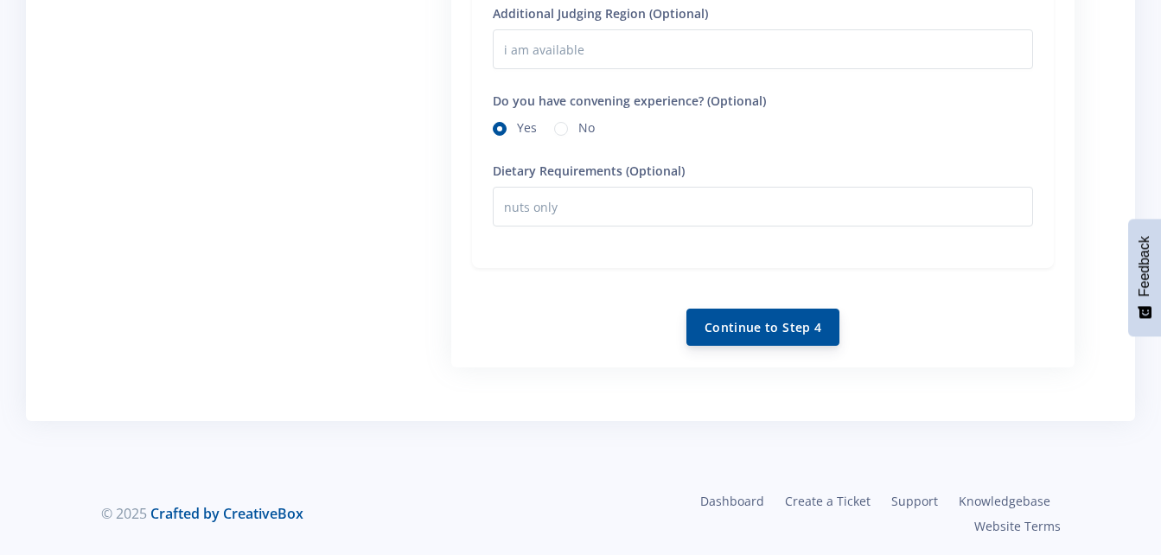
click at [782, 340] on button "Continue to Step 4" at bounding box center [762, 327] width 153 height 37
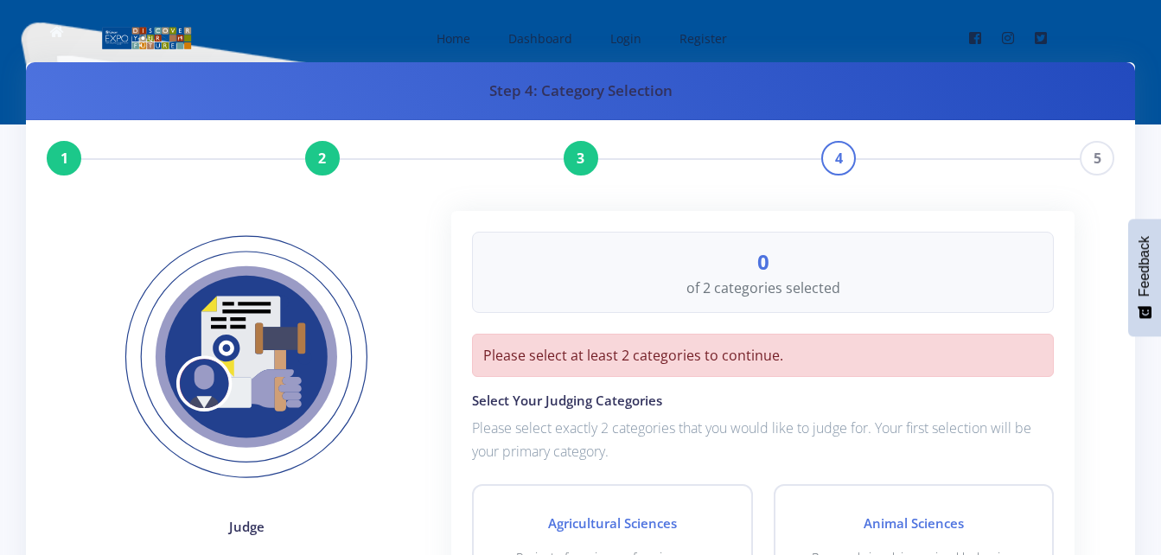
click at [615, 432] on p "Please select exactly 2 categories that you would like to judge for. Your first…" at bounding box center [763, 440] width 582 height 47
click at [538, 457] on p "Please select exactly 2 categories that you would like to judge for. Your first…" at bounding box center [763, 440] width 582 height 47
drag, startPoint x: 718, startPoint y: 411, endPoint x: 693, endPoint y: 419, distance: 25.4
click at [693, 419] on p "Please select exactly 2 categories that you would like to judge for. Your first…" at bounding box center [763, 440] width 582 height 47
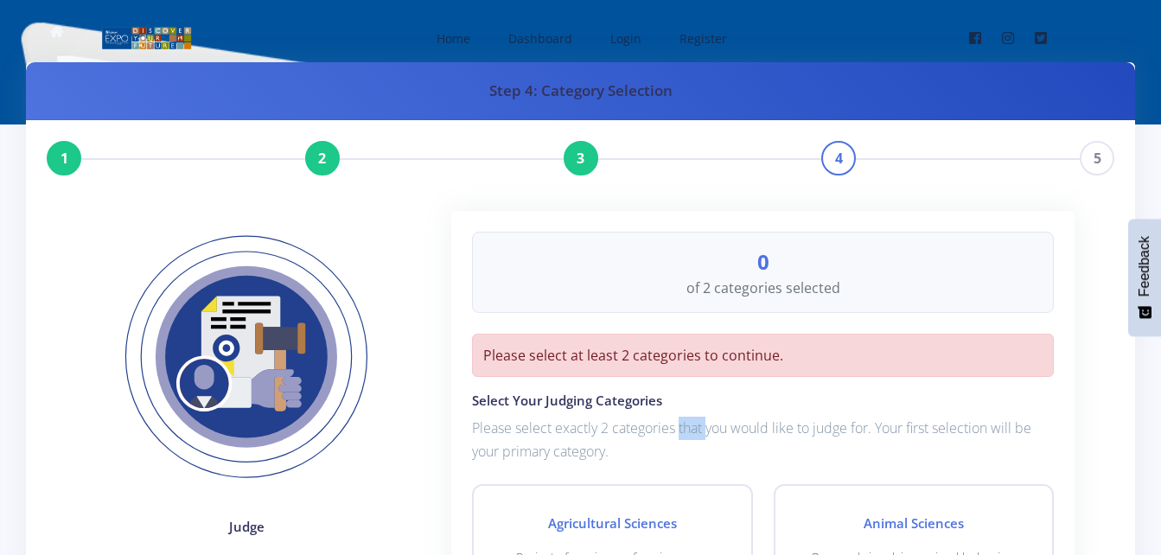
click at [693, 419] on p "Please select exactly 2 categories that you would like to judge for. Your first…" at bounding box center [763, 440] width 582 height 47
drag, startPoint x: 693, startPoint y: 419, endPoint x: 817, endPoint y: 428, distance: 123.9
click at [817, 428] on p "Please select exactly 2 categories that you would like to judge for. Your first…" at bounding box center [763, 440] width 582 height 47
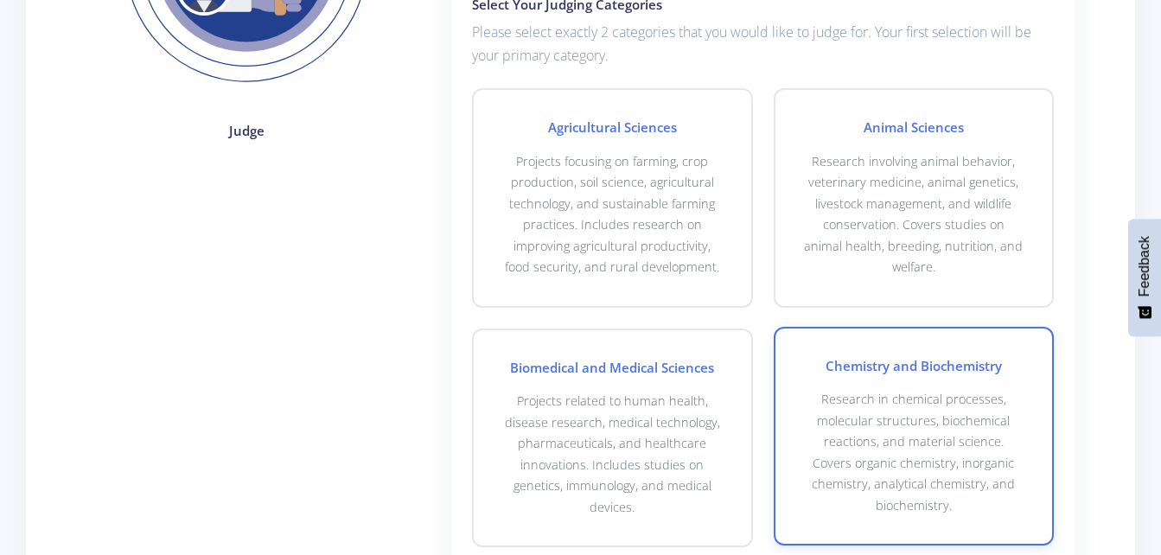
scroll to position [519, 0]
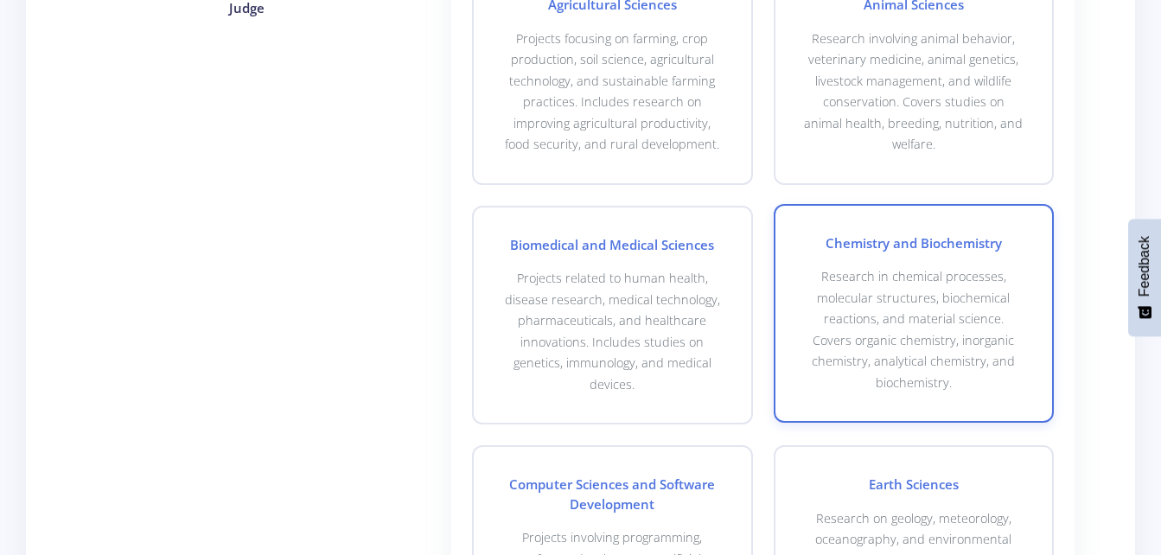
click at [929, 402] on div "Chemistry and Biochemistry Research in chemical processes, molecular structures…" at bounding box center [914, 313] width 280 height 219
checkbox input "true"
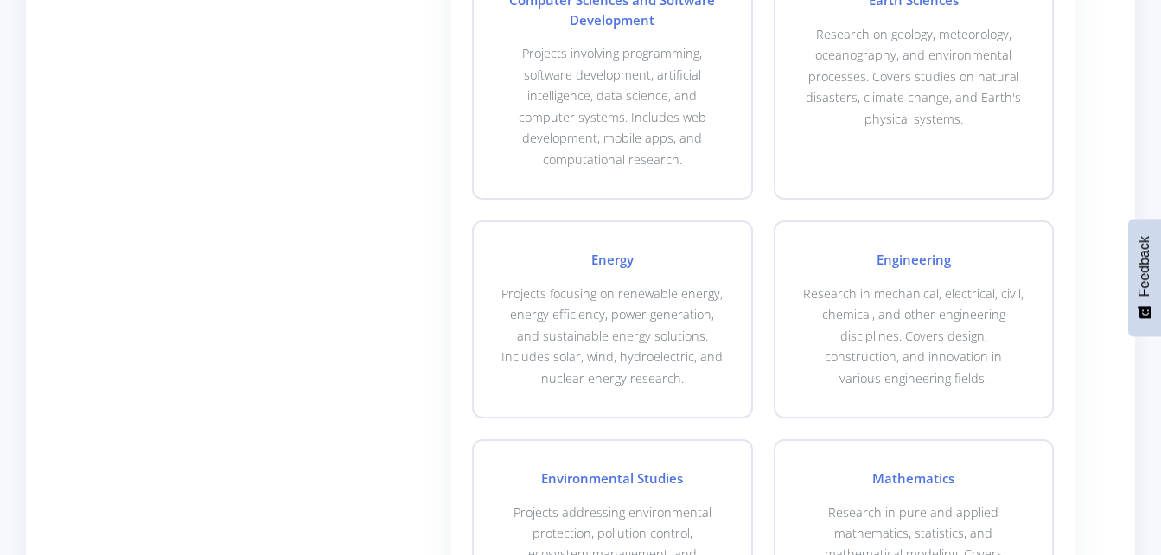
scroll to position [1037, 0]
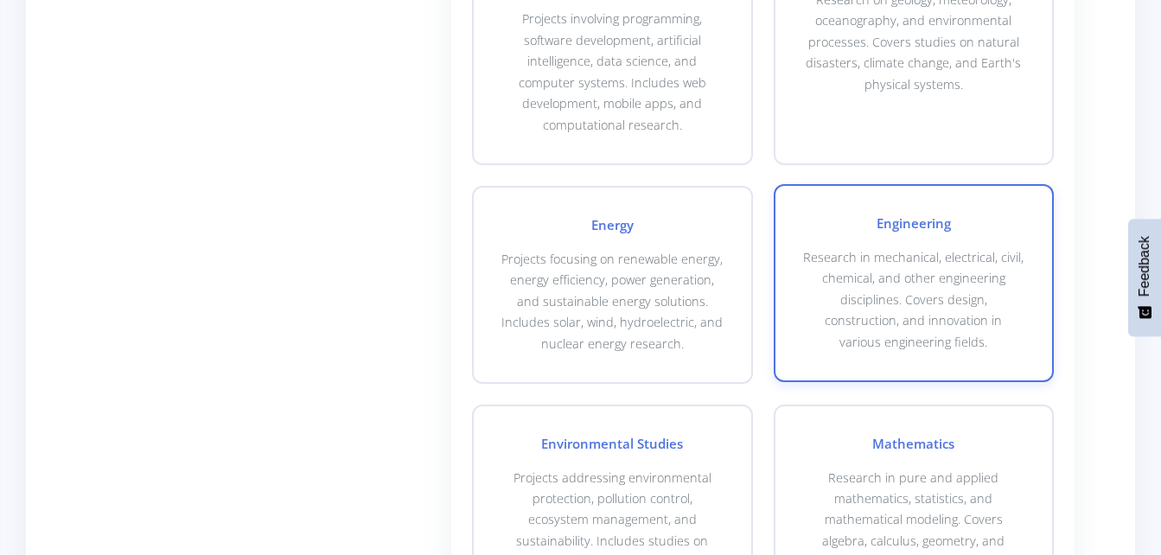
click at [943, 287] on p "Research in mechanical, electrical, civil, chemical, and other engineering disc…" at bounding box center [913, 299] width 221 height 105
checkbox input "true"
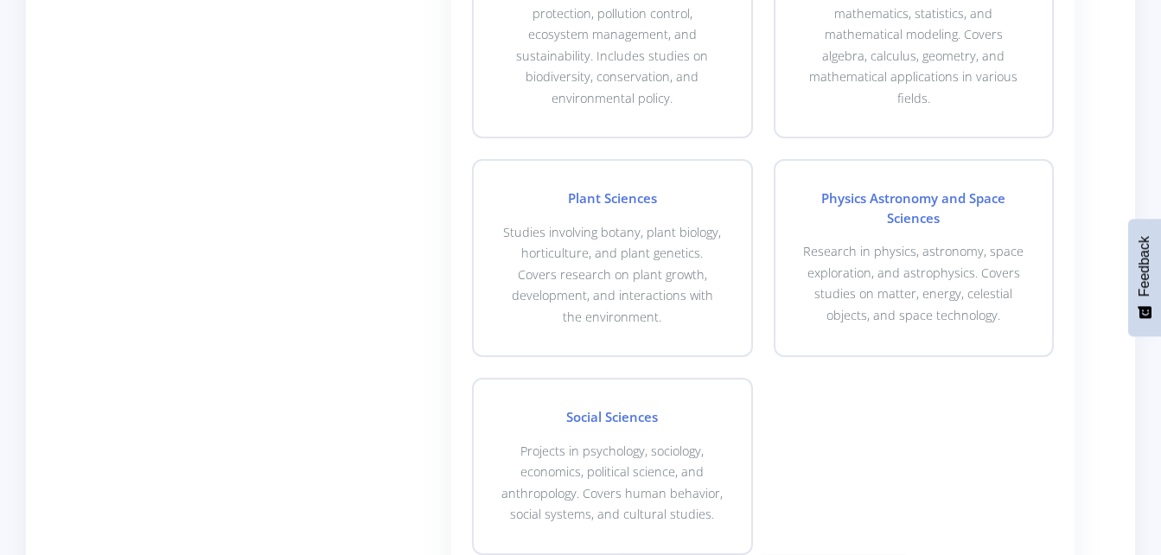
scroll to position [1768, 0]
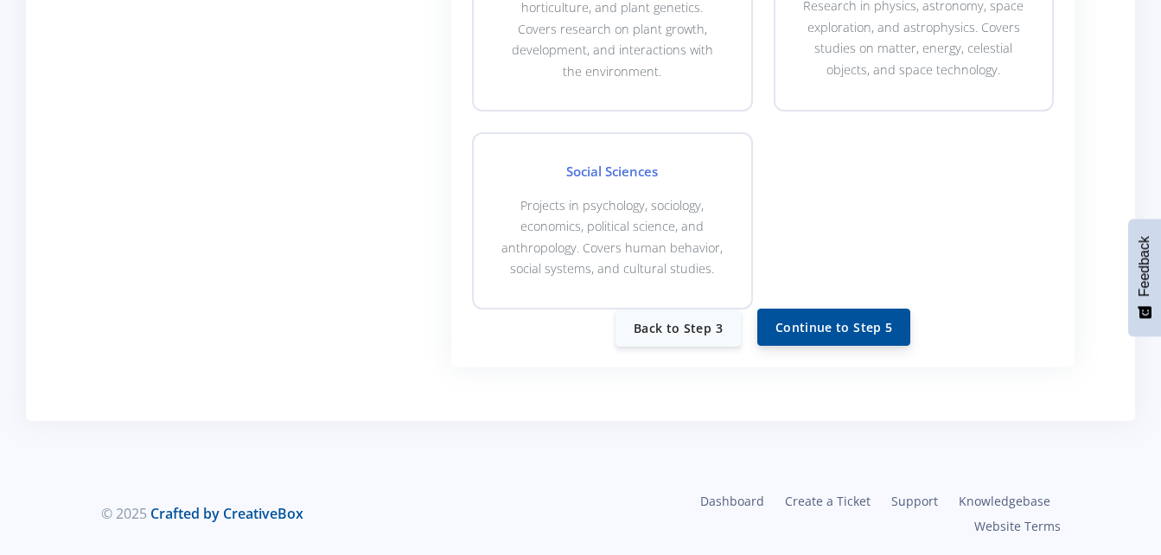
click at [836, 317] on button "Continue to Step 5" at bounding box center [833, 327] width 153 height 37
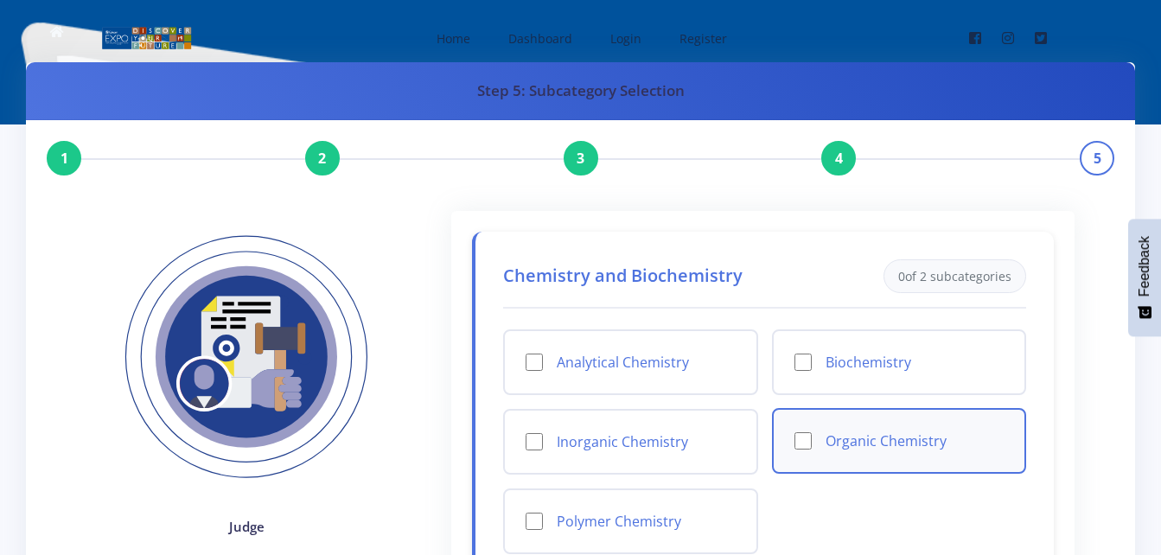
click at [810, 443] on input "Organic Chemistry" at bounding box center [802, 440] width 17 height 17
checkbox input "true"
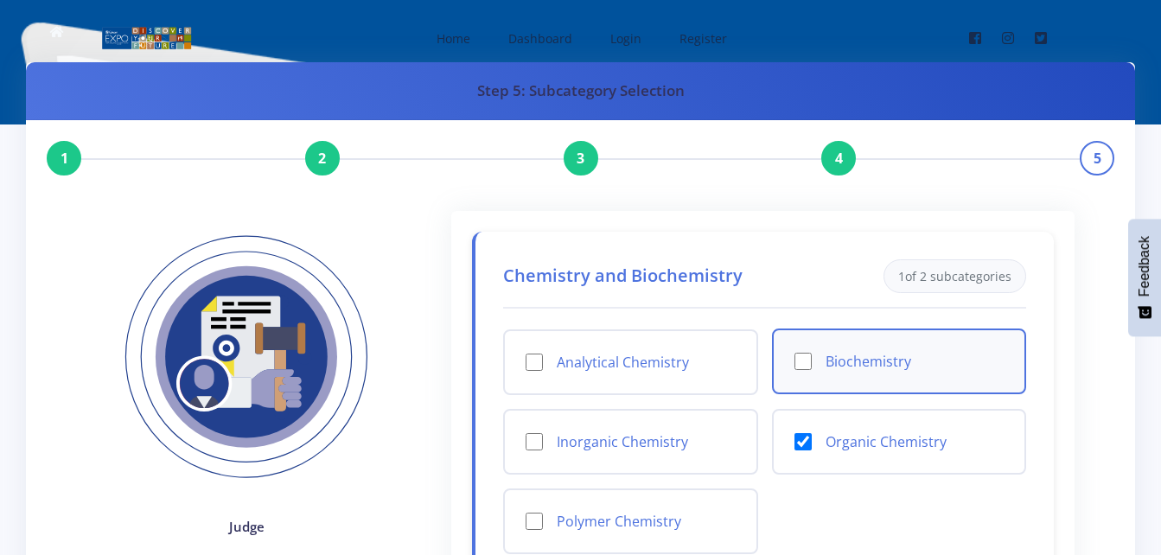
click at [807, 365] on input "Biochemistry" at bounding box center [802, 361] width 17 height 17
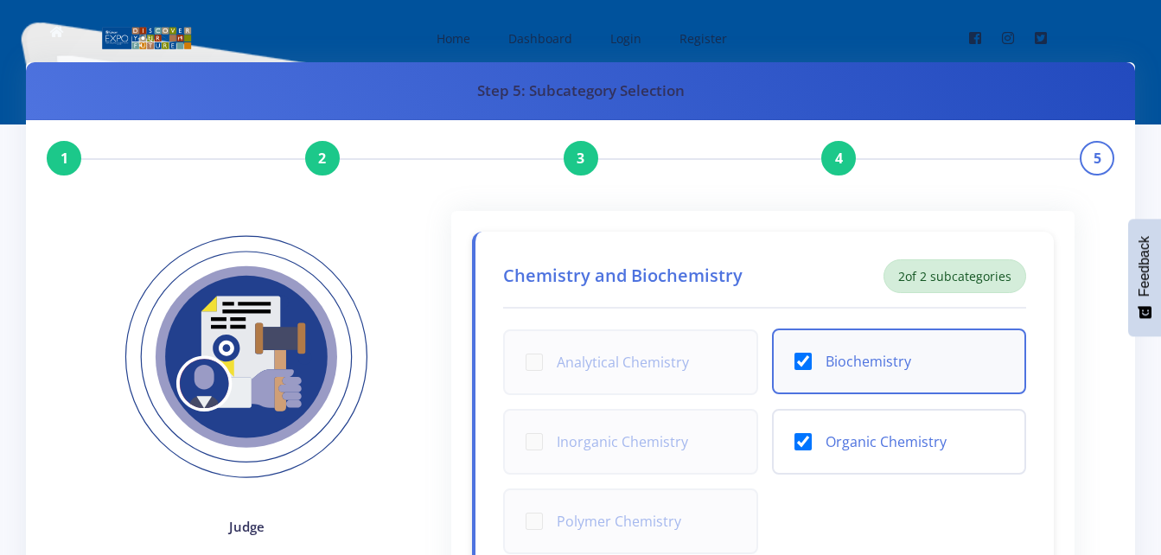
click at [794, 359] on input "Biochemistry" at bounding box center [802, 361] width 17 height 17
checkbox input "false"
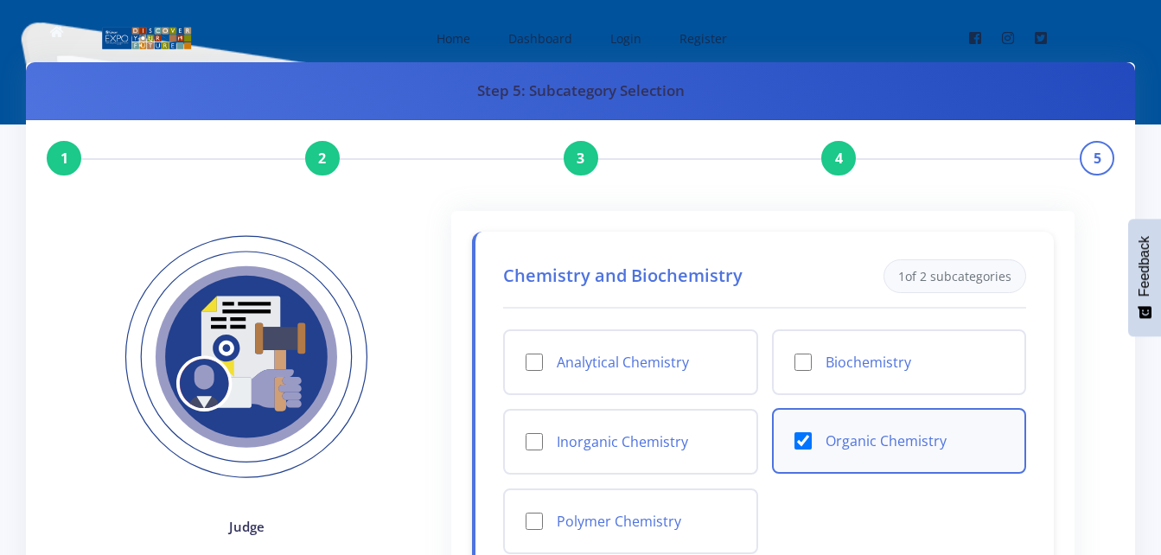
click at [793, 441] on div "Organic Chemistry" at bounding box center [899, 441] width 254 height 66
click at [806, 444] on input "Organic Chemistry" at bounding box center [802, 440] width 17 height 17
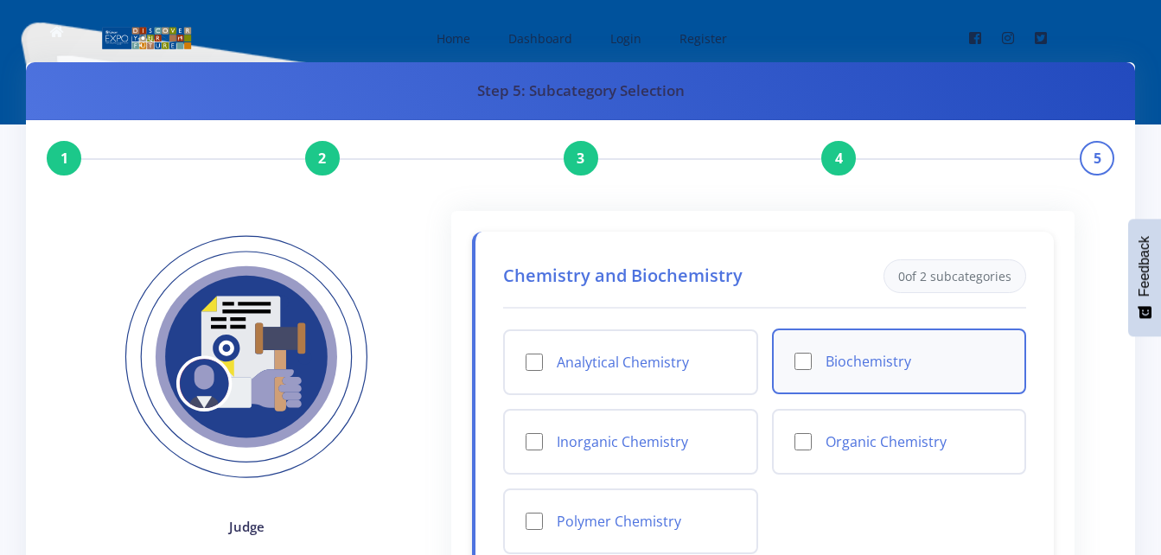
click at [813, 357] on div "Biochemistry" at bounding box center [899, 362] width 254 height 66
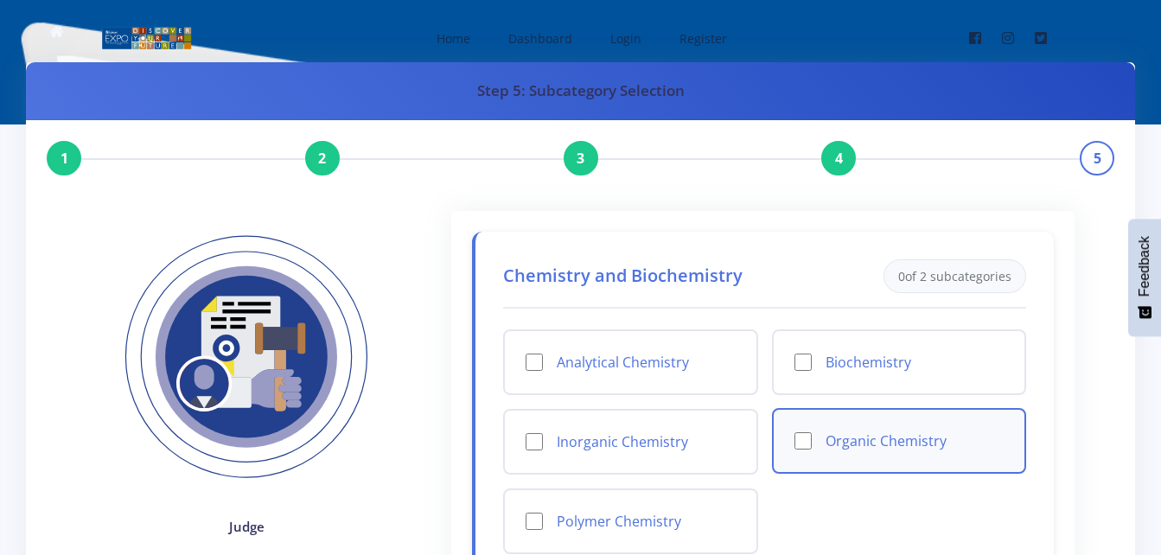
click at [804, 443] on input "Organic Chemistry" at bounding box center [802, 440] width 17 height 17
checkbox input "true"
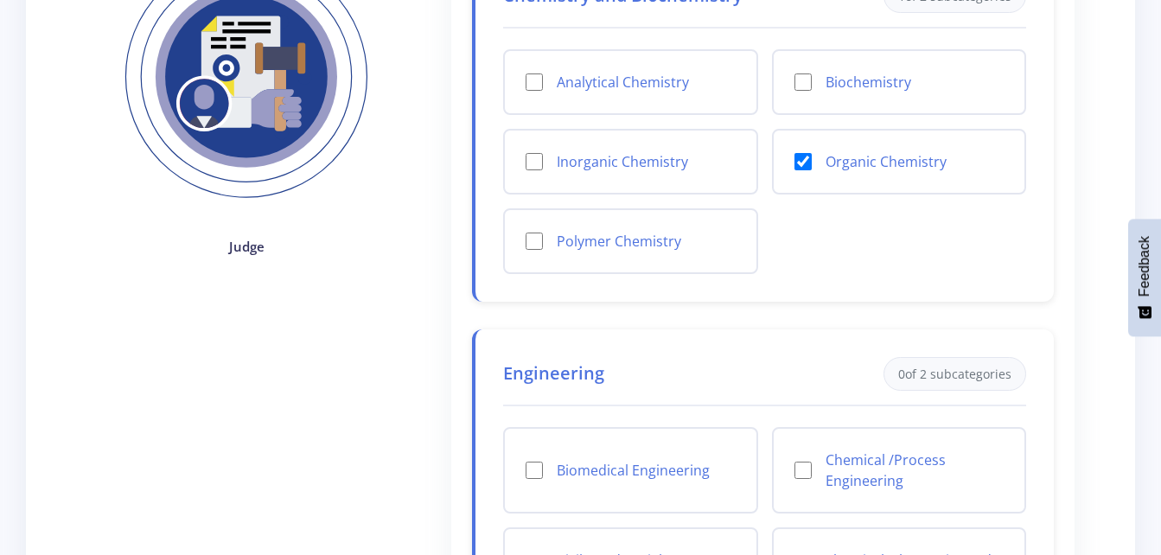
scroll to position [277, 0]
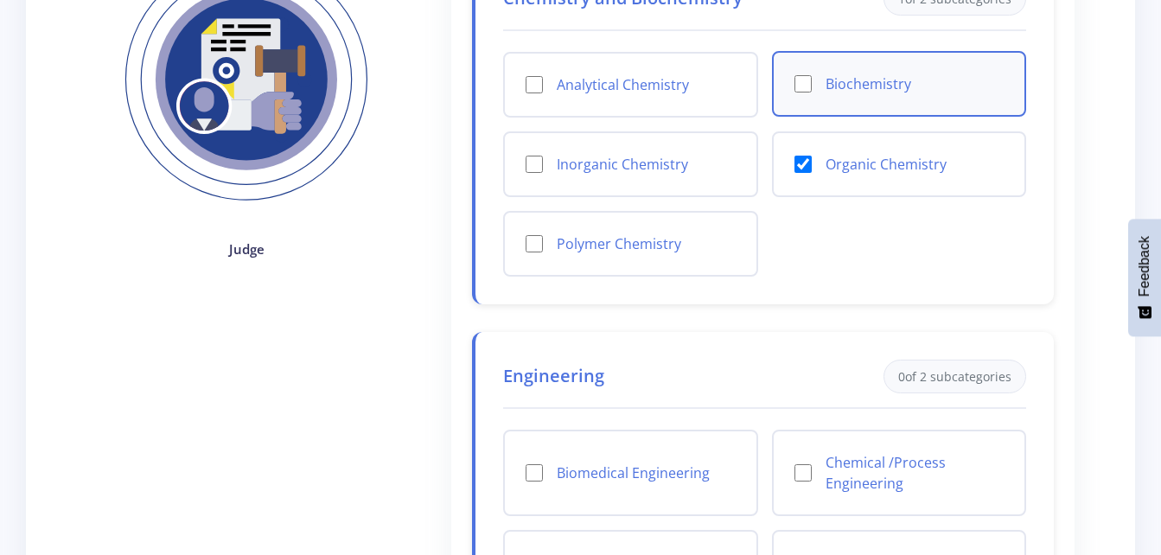
click at [806, 82] on input "Biochemistry" at bounding box center [802, 83] width 17 height 17
checkbox input "true"
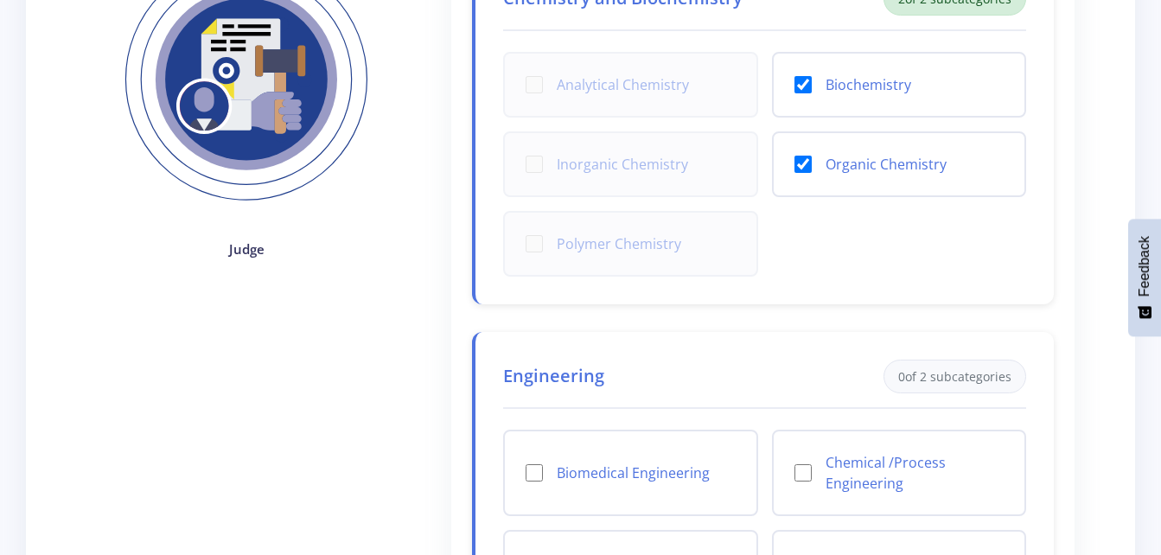
scroll to position [740, 0]
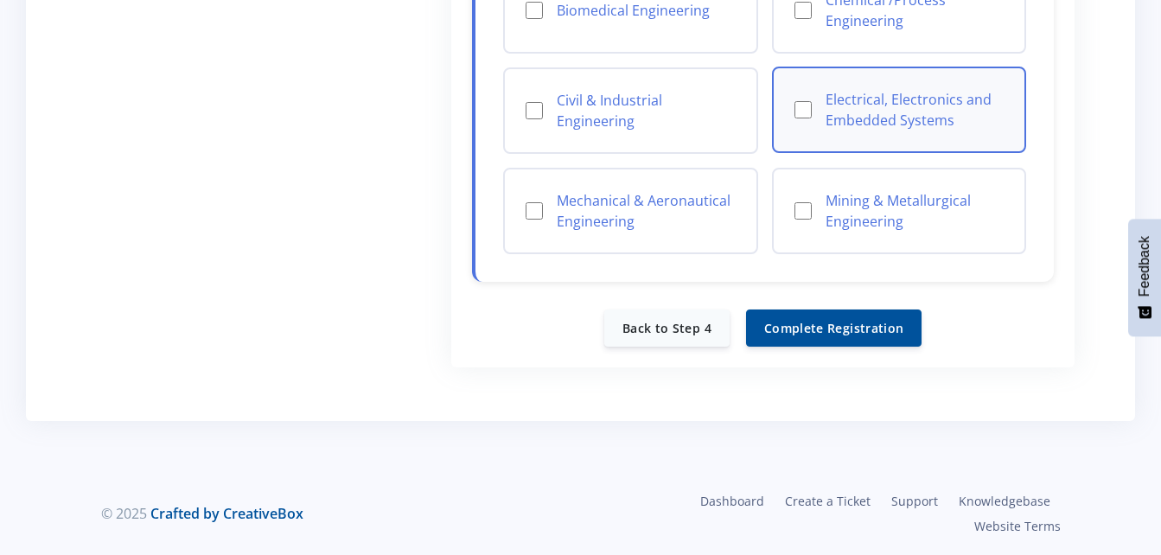
click at [807, 107] on input "Electrical, Electronics and Embedded Systems" at bounding box center [802, 109] width 17 height 17
checkbox input "true"
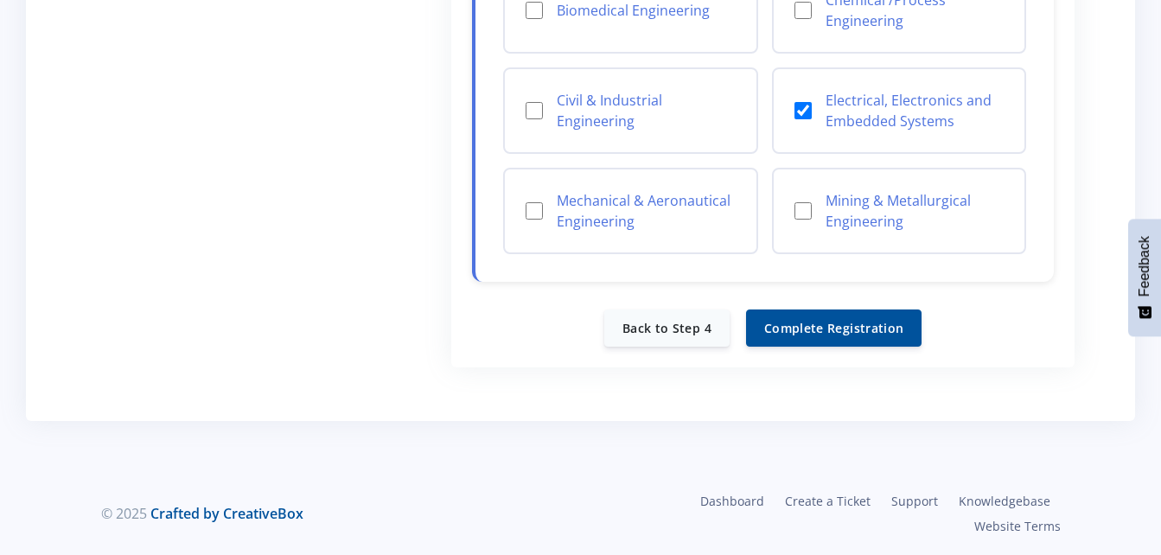
scroll to position [255, 0]
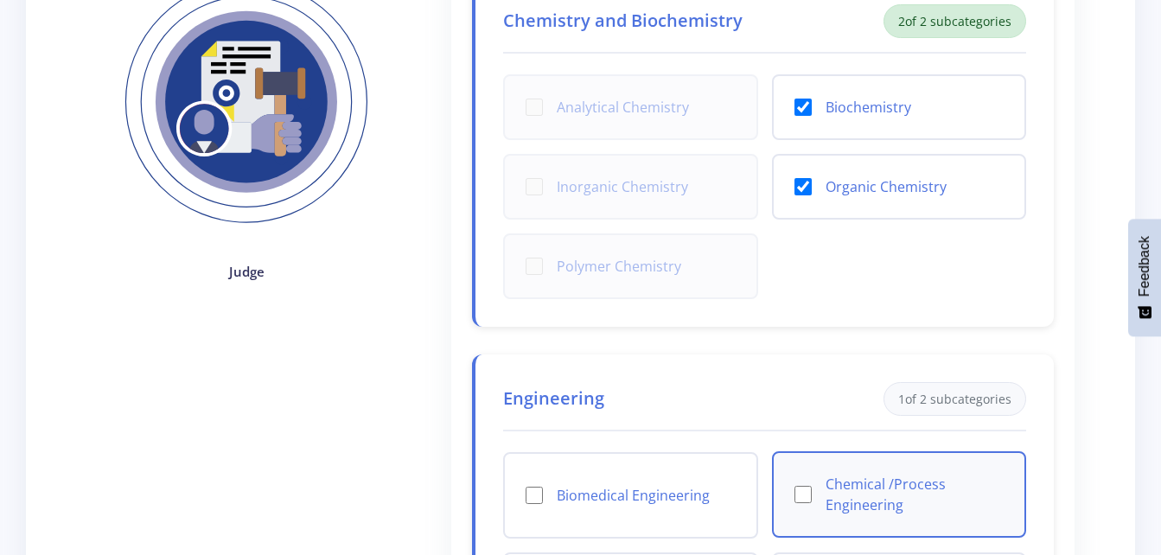
click at [805, 499] on input "Chemical /Process Engineering" at bounding box center [802, 494] width 17 height 17
checkbox input "true"
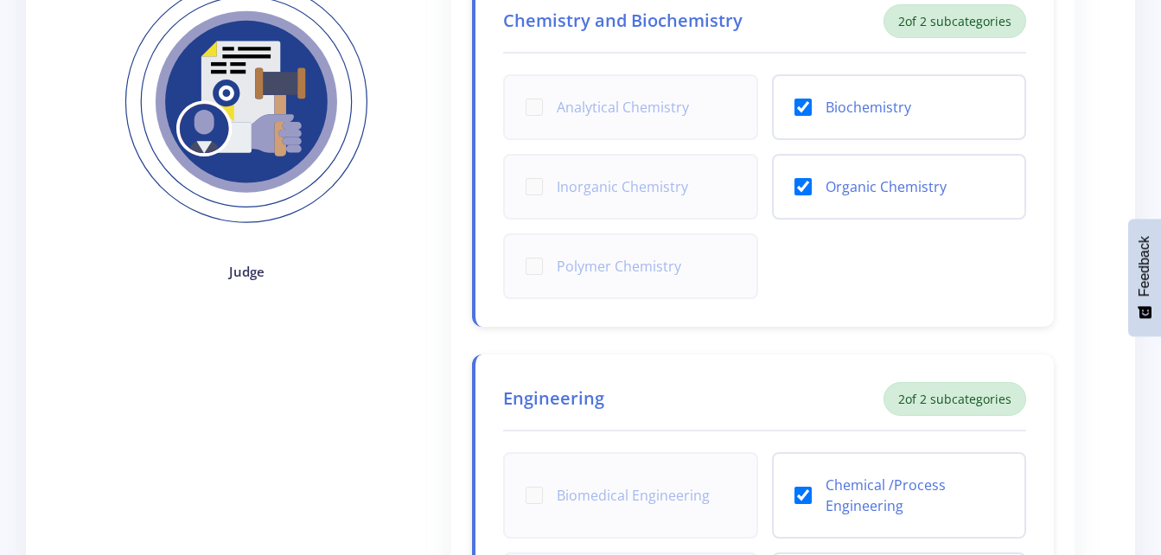
scroll to position [740, 0]
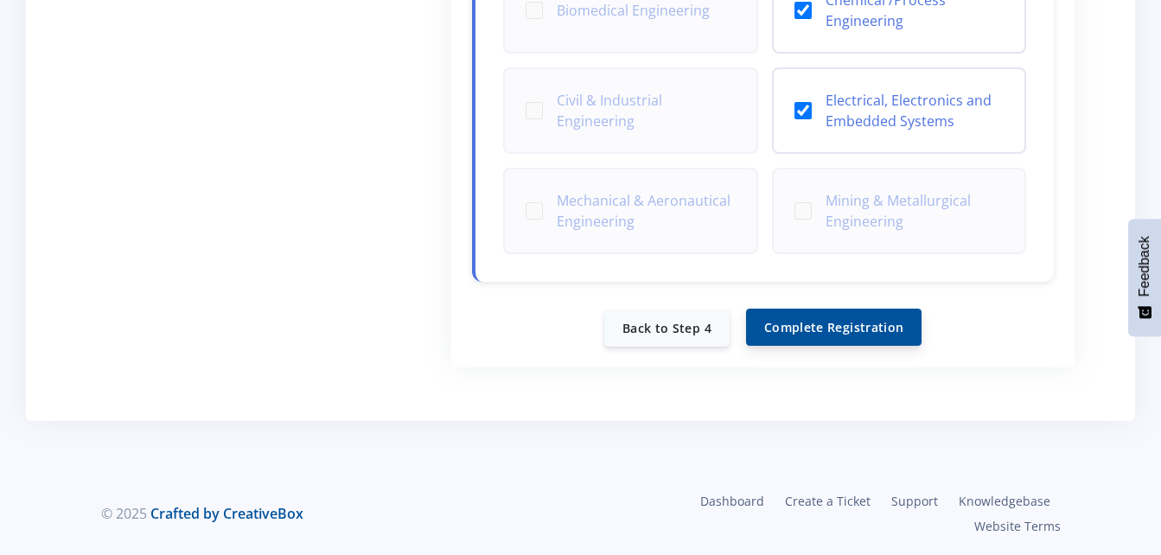
click at [866, 325] on button "Complete Registration" at bounding box center [833, 327] width 175 height 37
